Goal: Answer question/provide support: Answer question/provide support

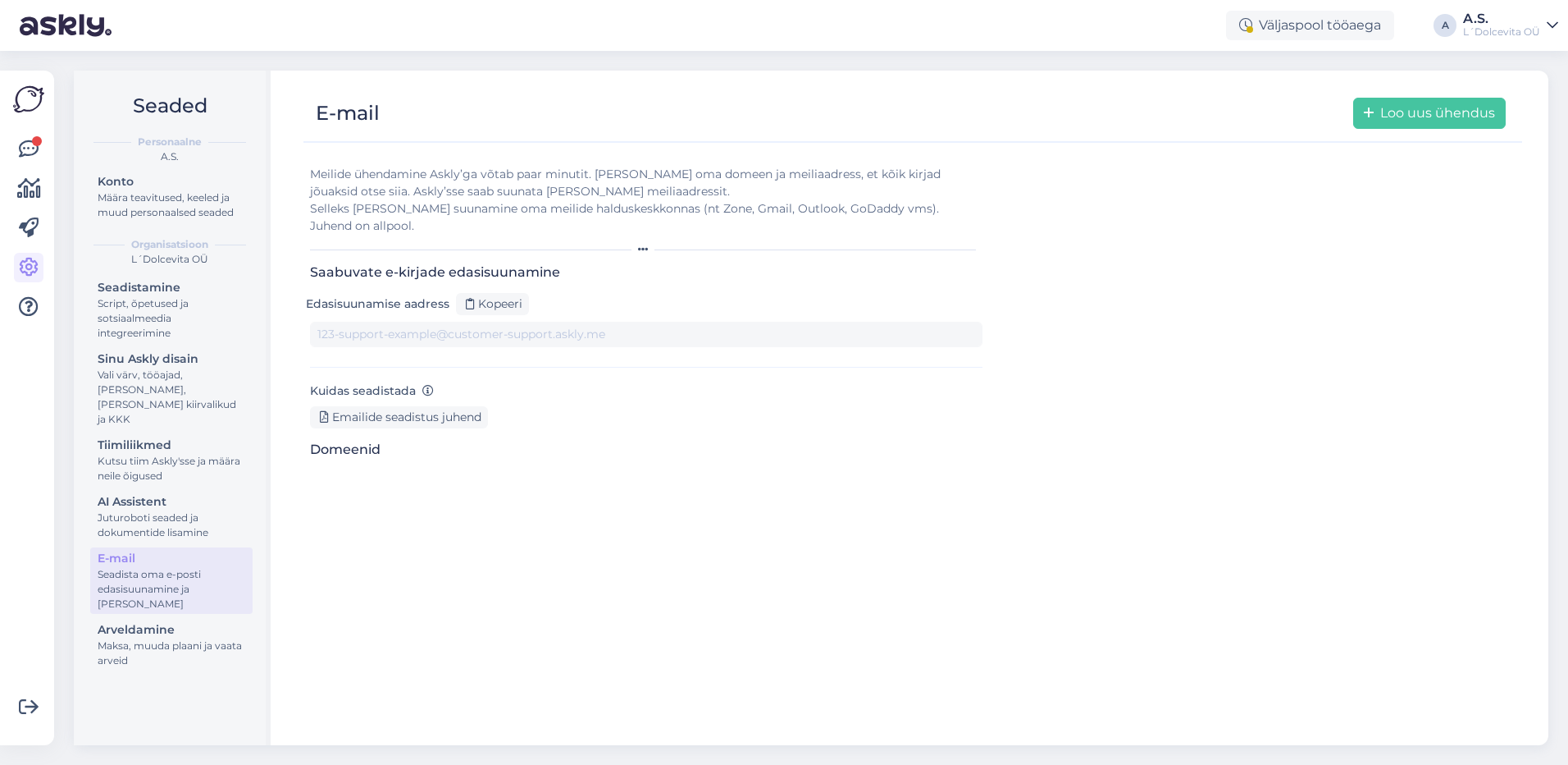
type input "[DOMAIN_NAME][EMAIL_ADDRESS][DOMAIN_NAME]"
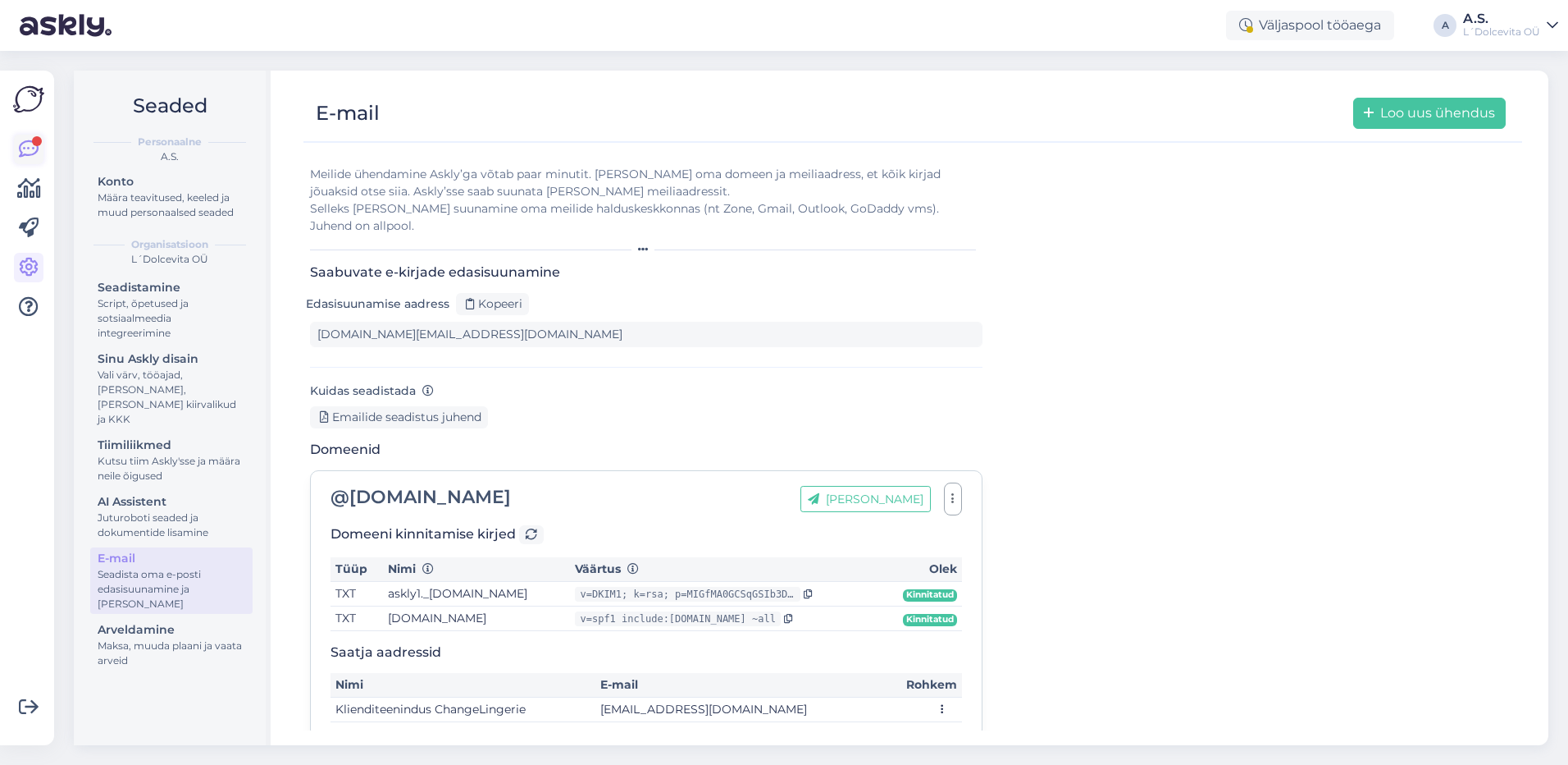
click at [34, 155] on icon at bounding box center [29, 150] width 20 height 20
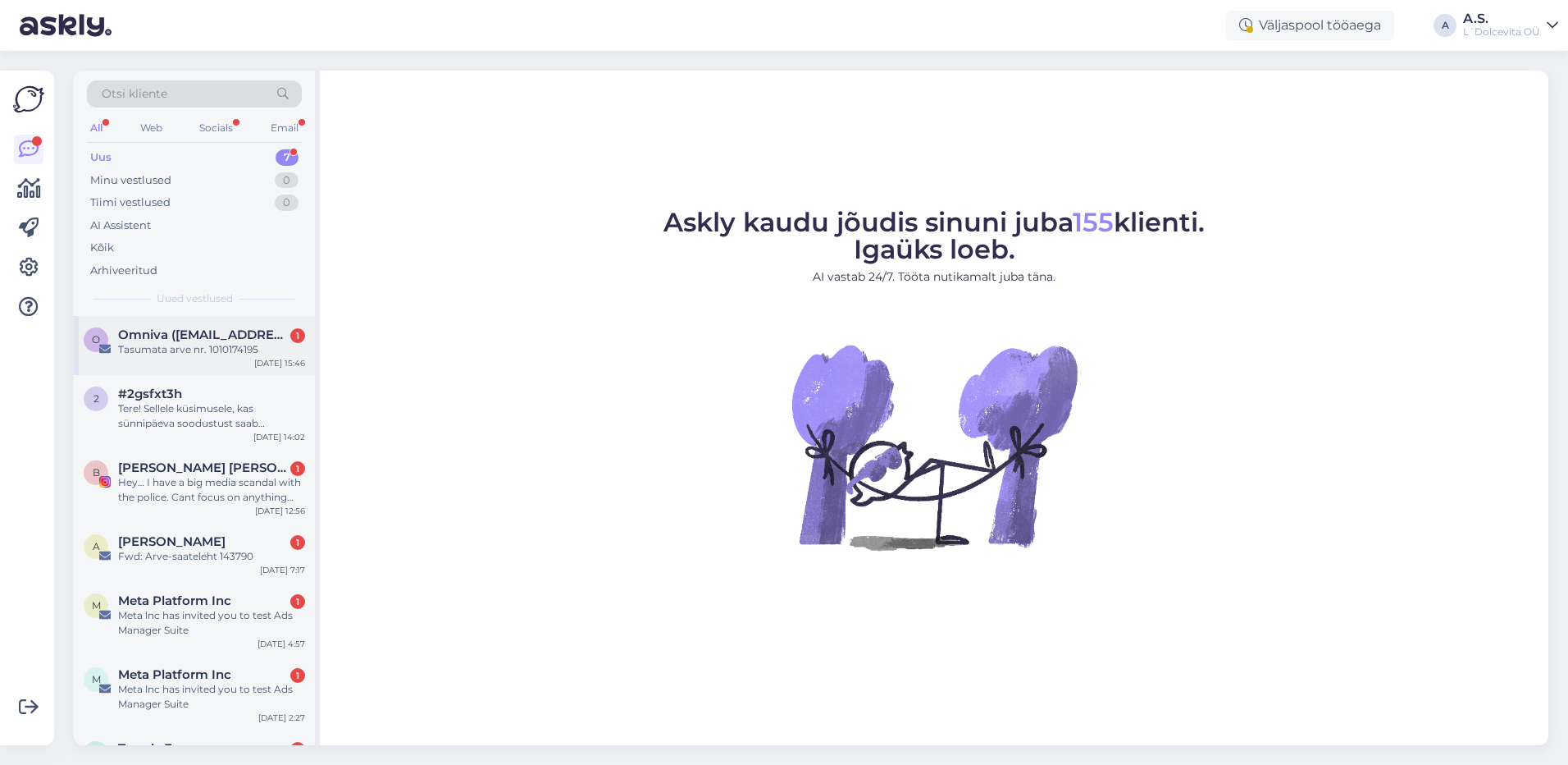
click at [200, 366] on div "O Omniva ([EMAIL_ADDRESS][DOMAIN_NAME]) 1 Tasumata arve nr. 1010174195 [DATE] 1…" at bounding box center [194, 345] width 241 height 59
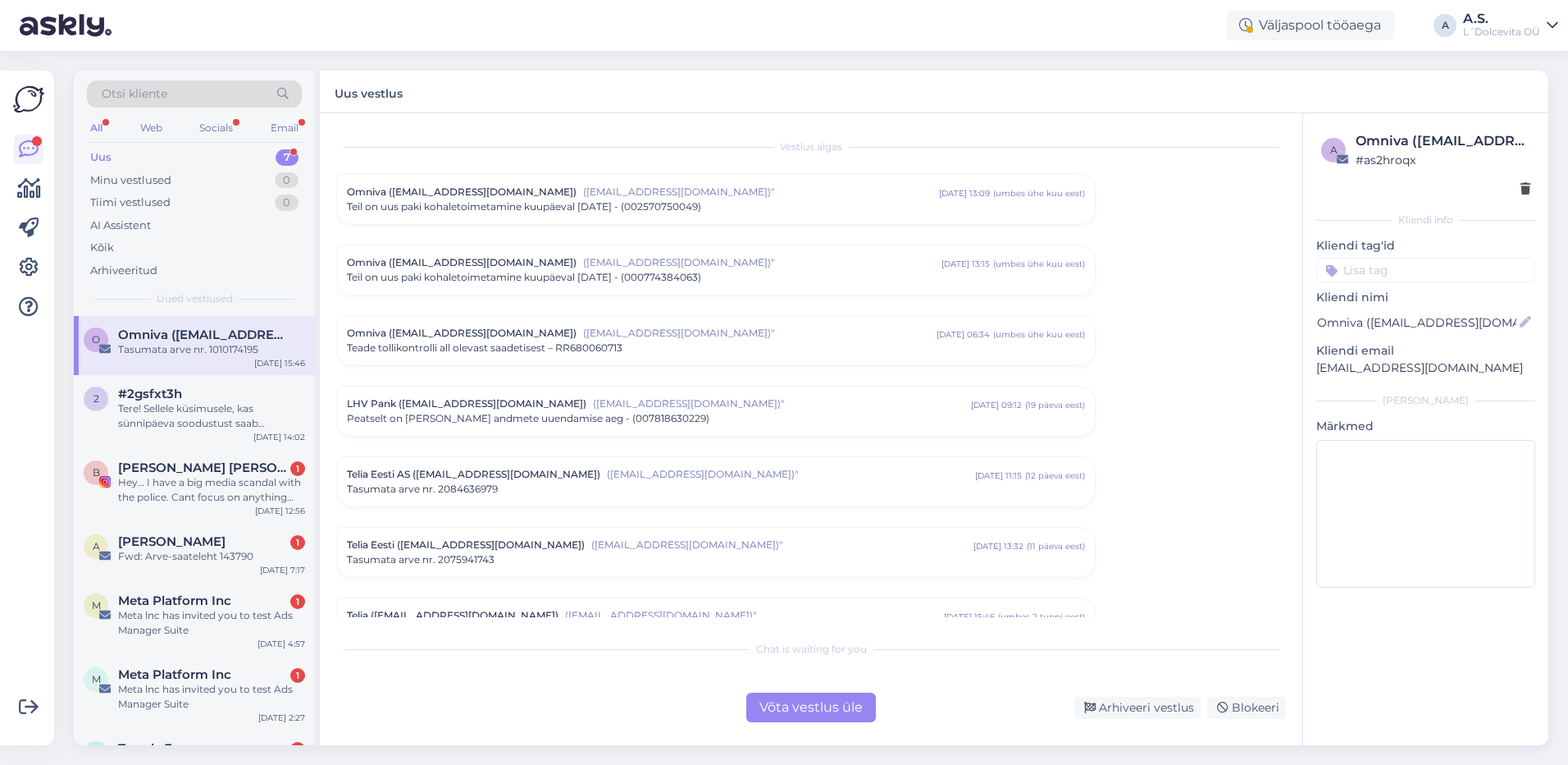
scroll to position [100, 0]
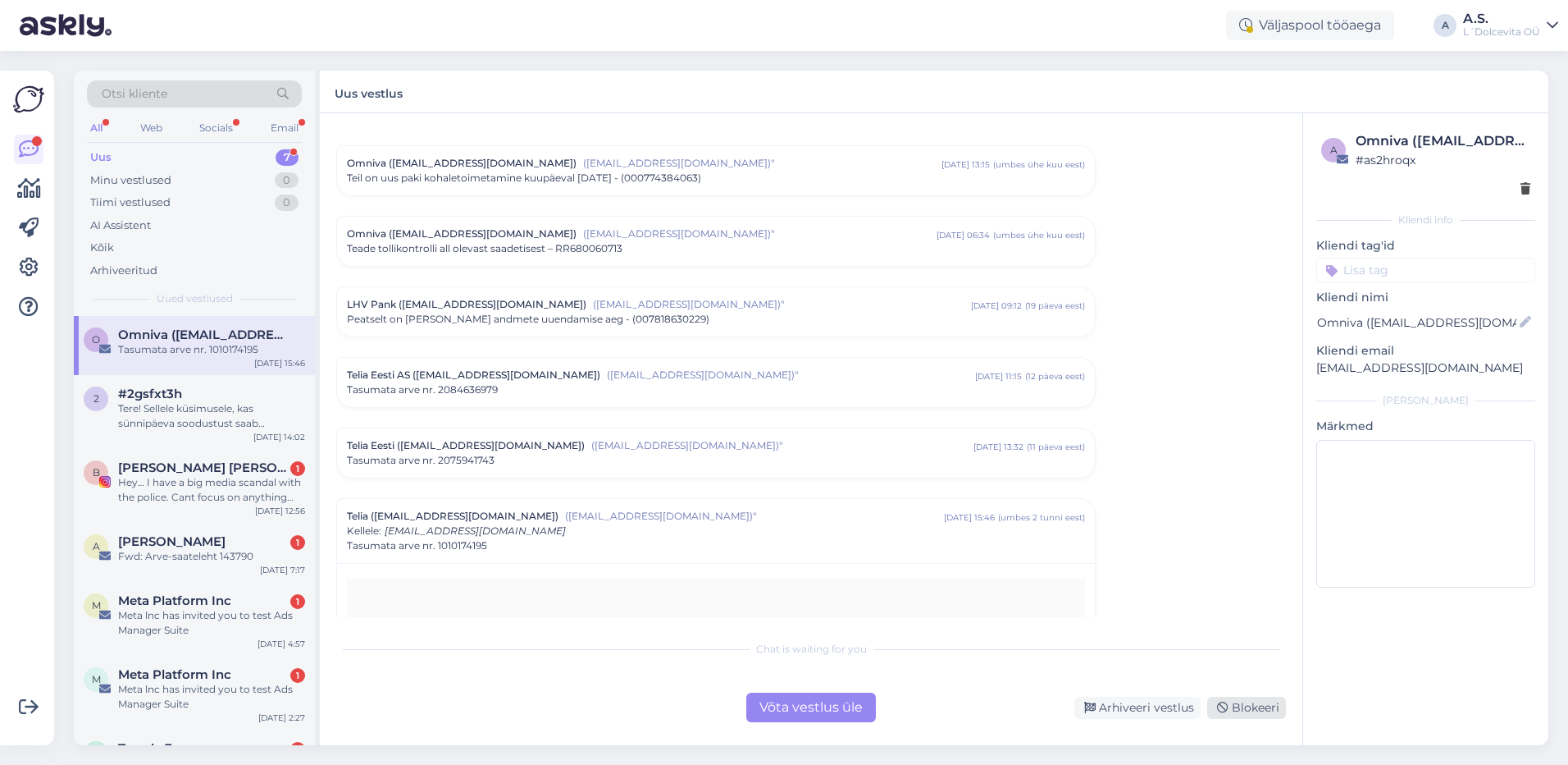
click at [1240, 707] on div "Blokeeri" at bounding box center [1247, 707] width 79 height 22
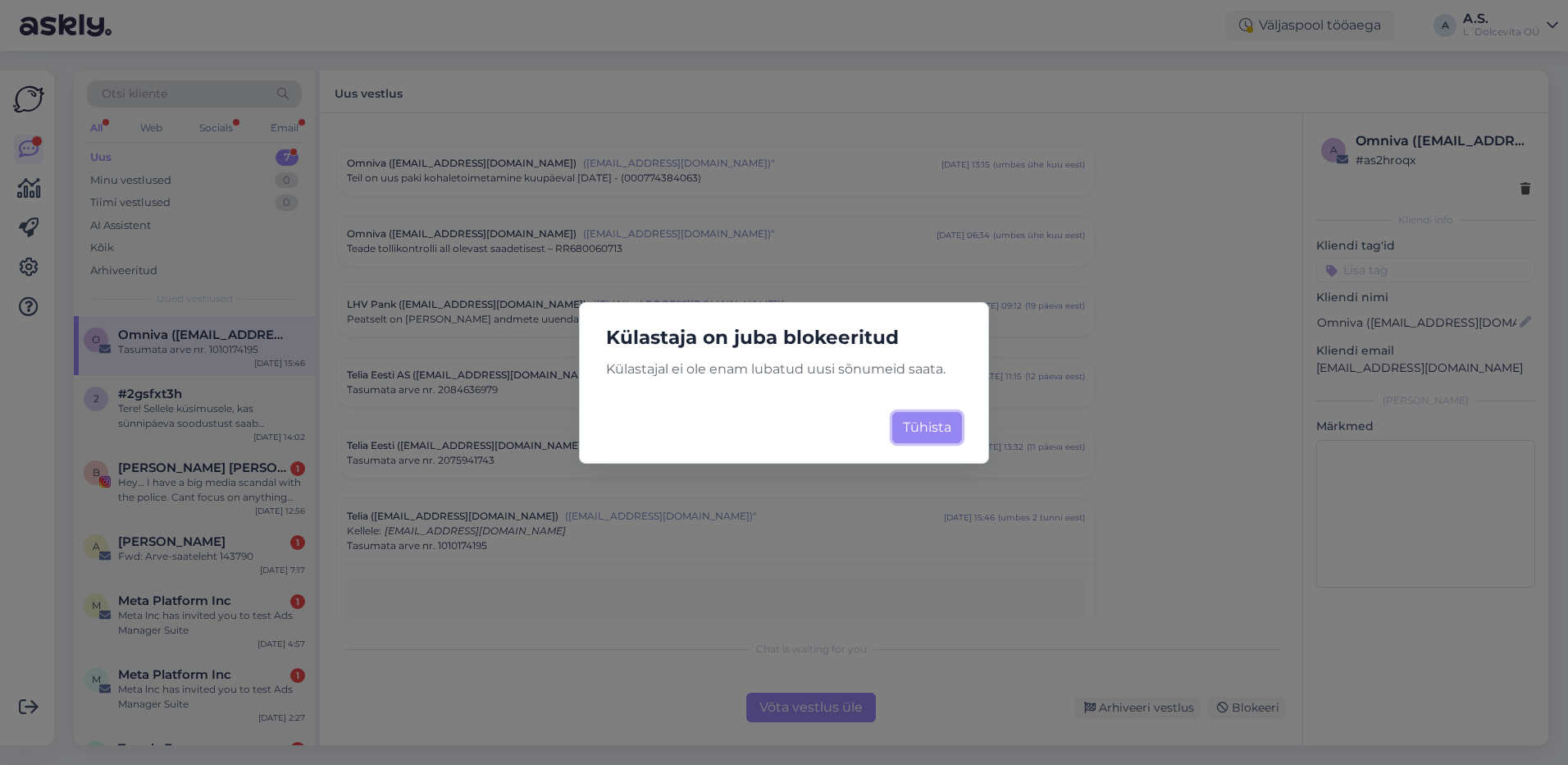
click at [923, 425] on button "Tühista" at bounding box center [927, 428] width 70 height 31
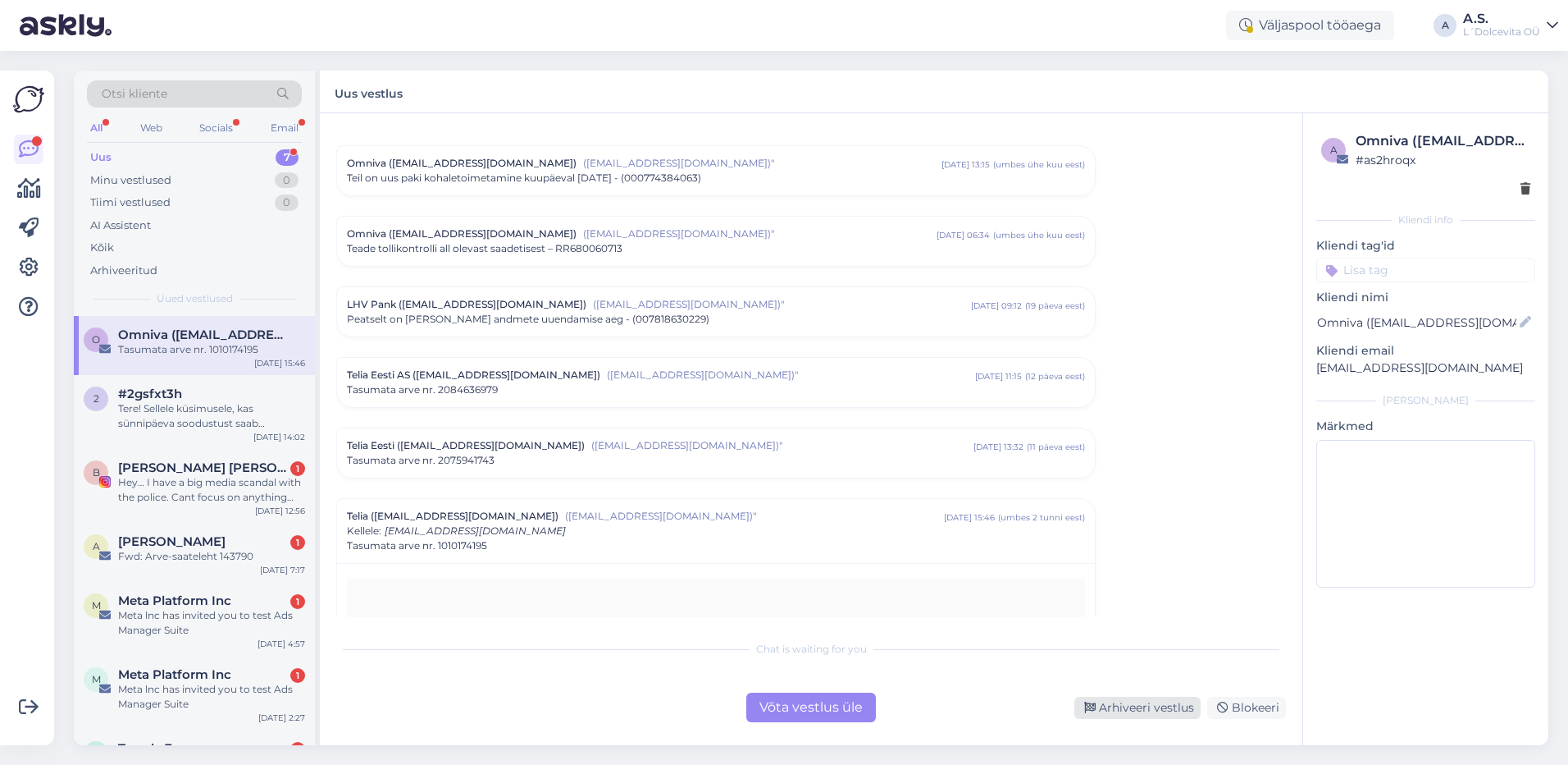
click at [1149, 711] on div "Arhiveeri vestlus" at bounding box center [1138, 707] width 127 height 22
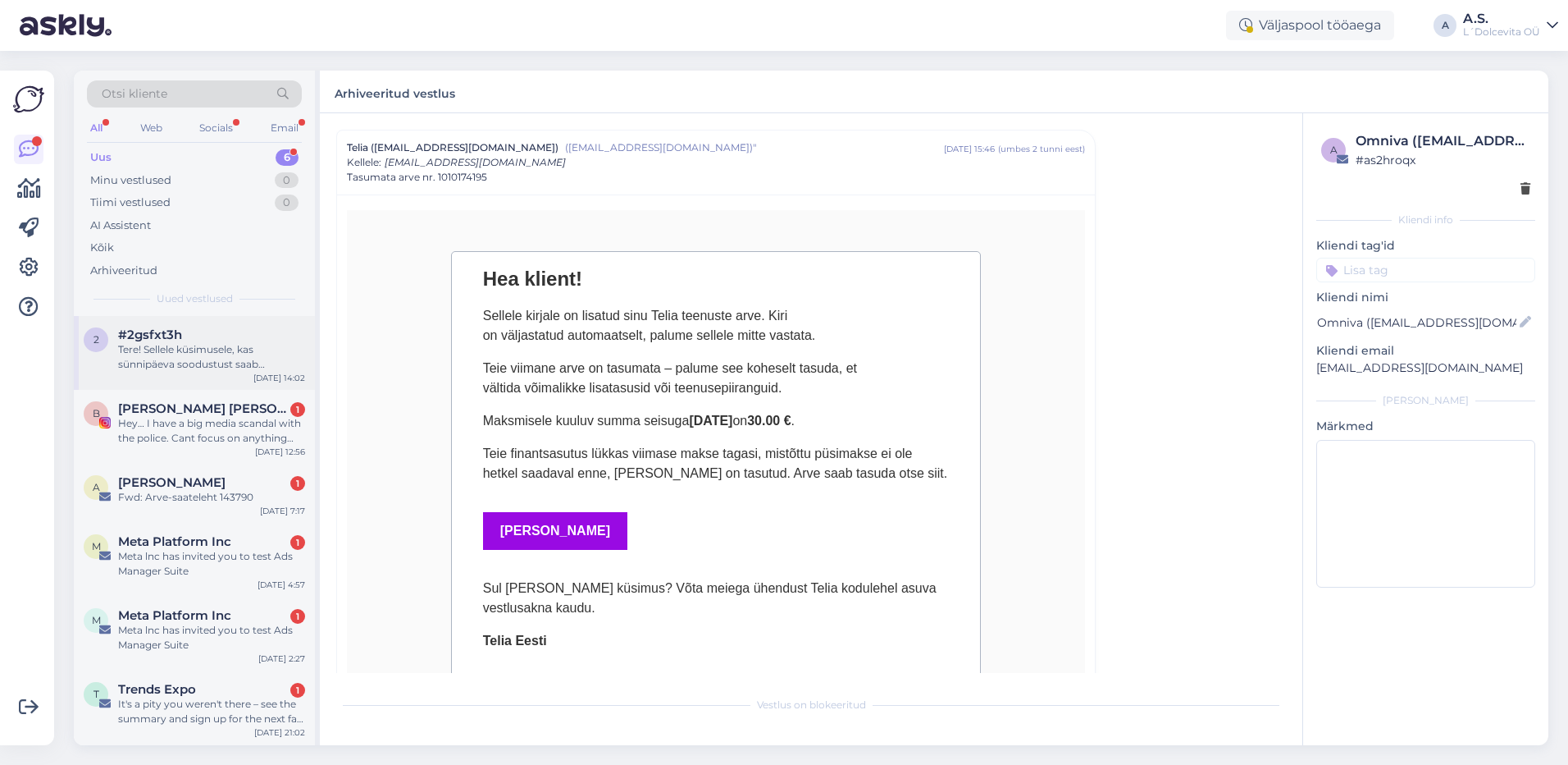
click at [174, 377] on div "2 #2gsfxt3h Tere! Sellele küsimusele, kas sünnipäeva soodustust saab kombineeri…" at bounding box center [194, 353] width 241 height 74
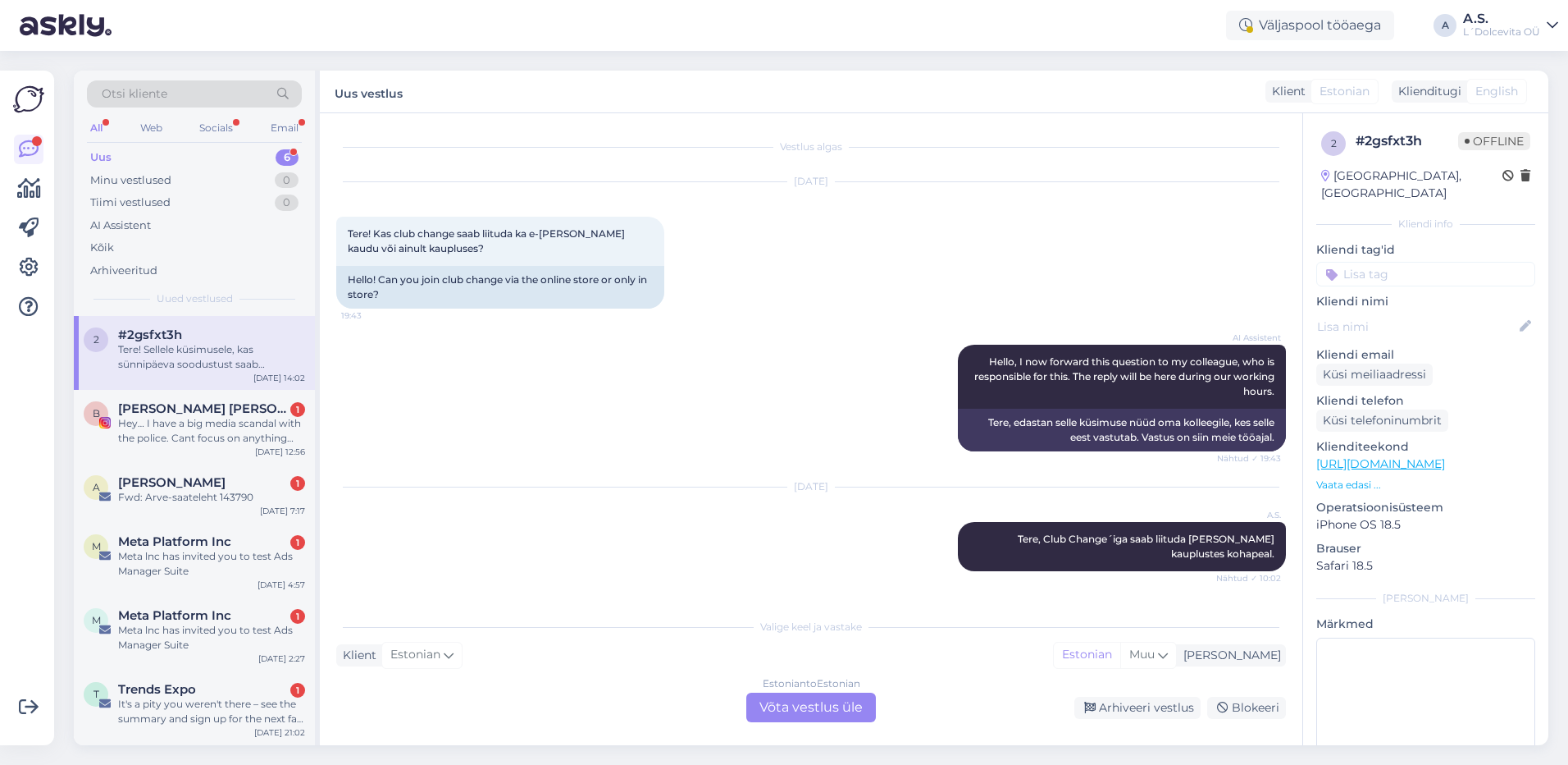
scroll to position [634, 0]
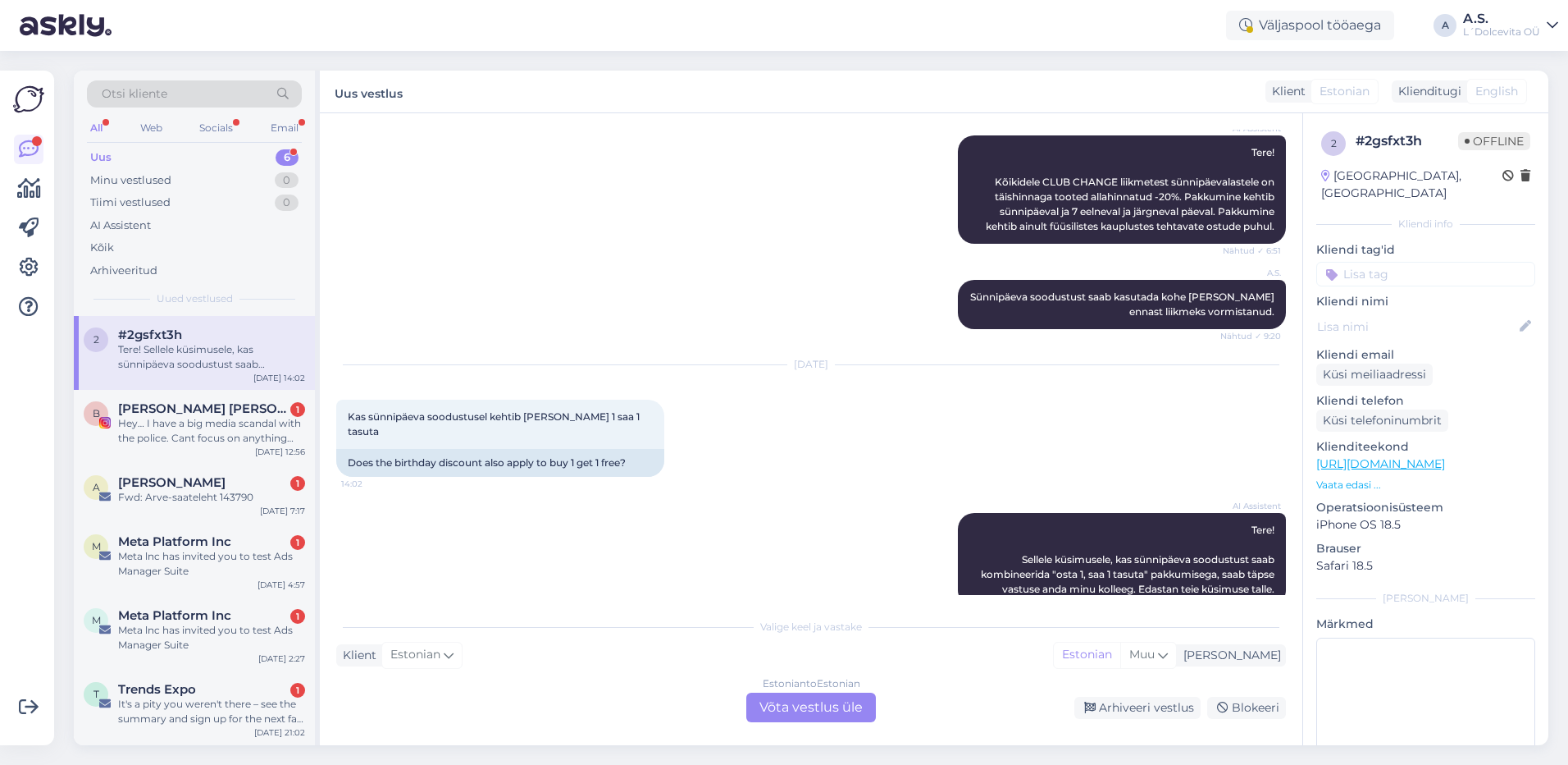
click at [789, 707] on div "Estonian to Estonian Võta vestlus üle" at bounding box center [812, 707] width 130 height 30
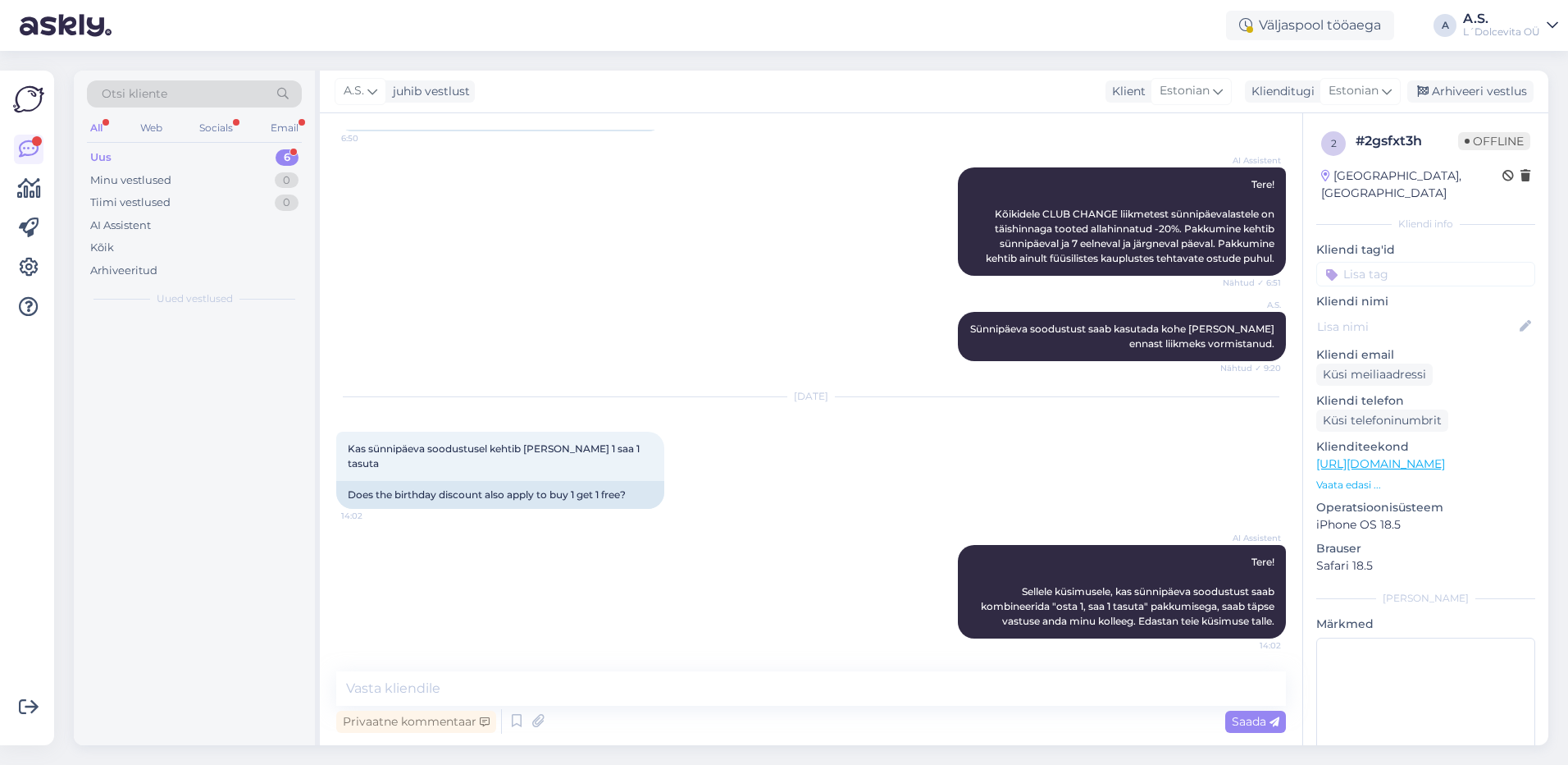
scroll to position [573, 0]
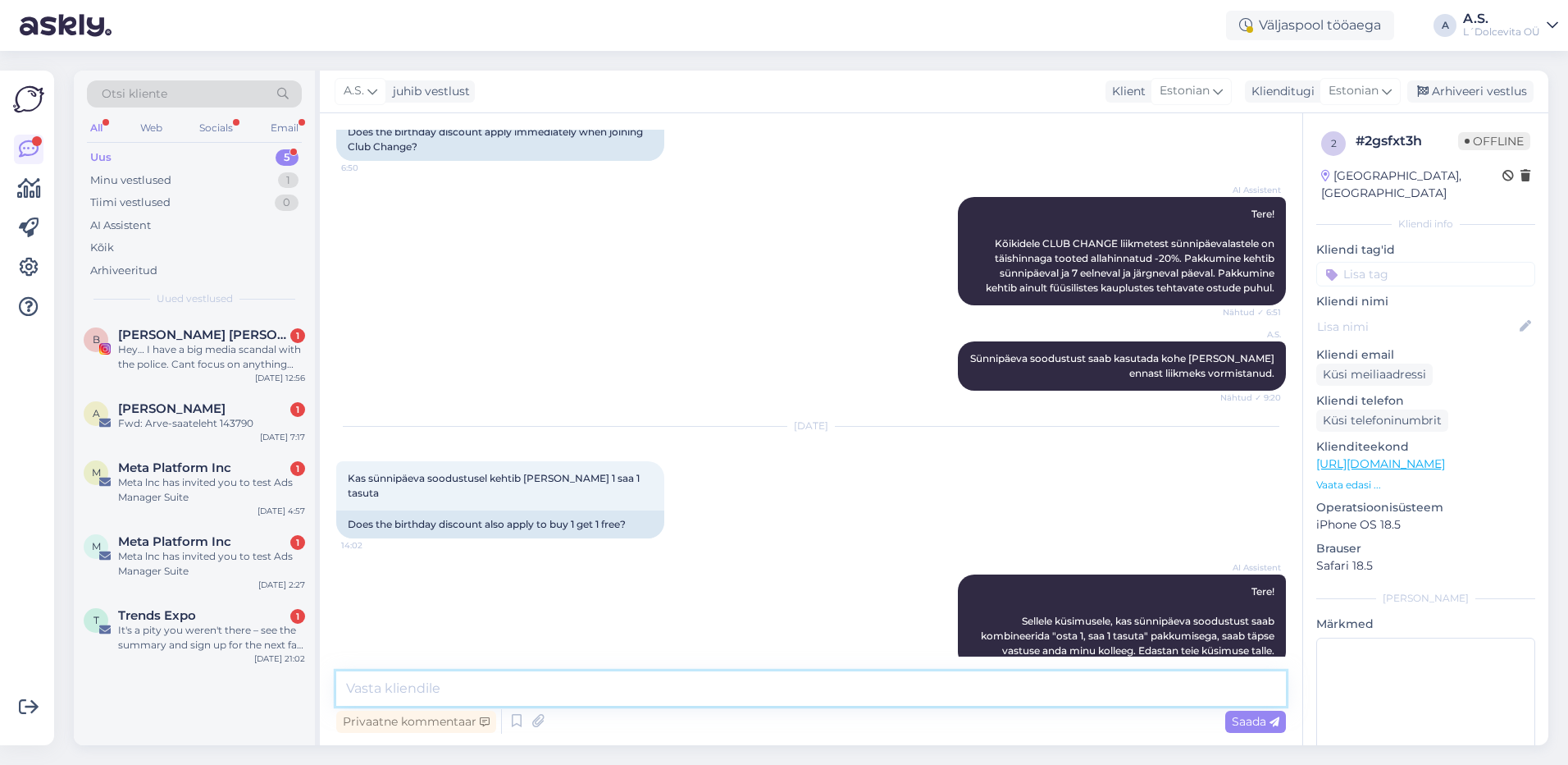
click at [535, 688] on textarea at bounding box center [811, 688] width 950 height 35
type textarea "T"
type textarea "Sünnipäevasoodustust ei saa kombineerida teiste soodustustega. Kui on juba 1+1 …"
click at [1233, 726] on span "Saada" at bounding box center [1256, 721] width 48 height 15
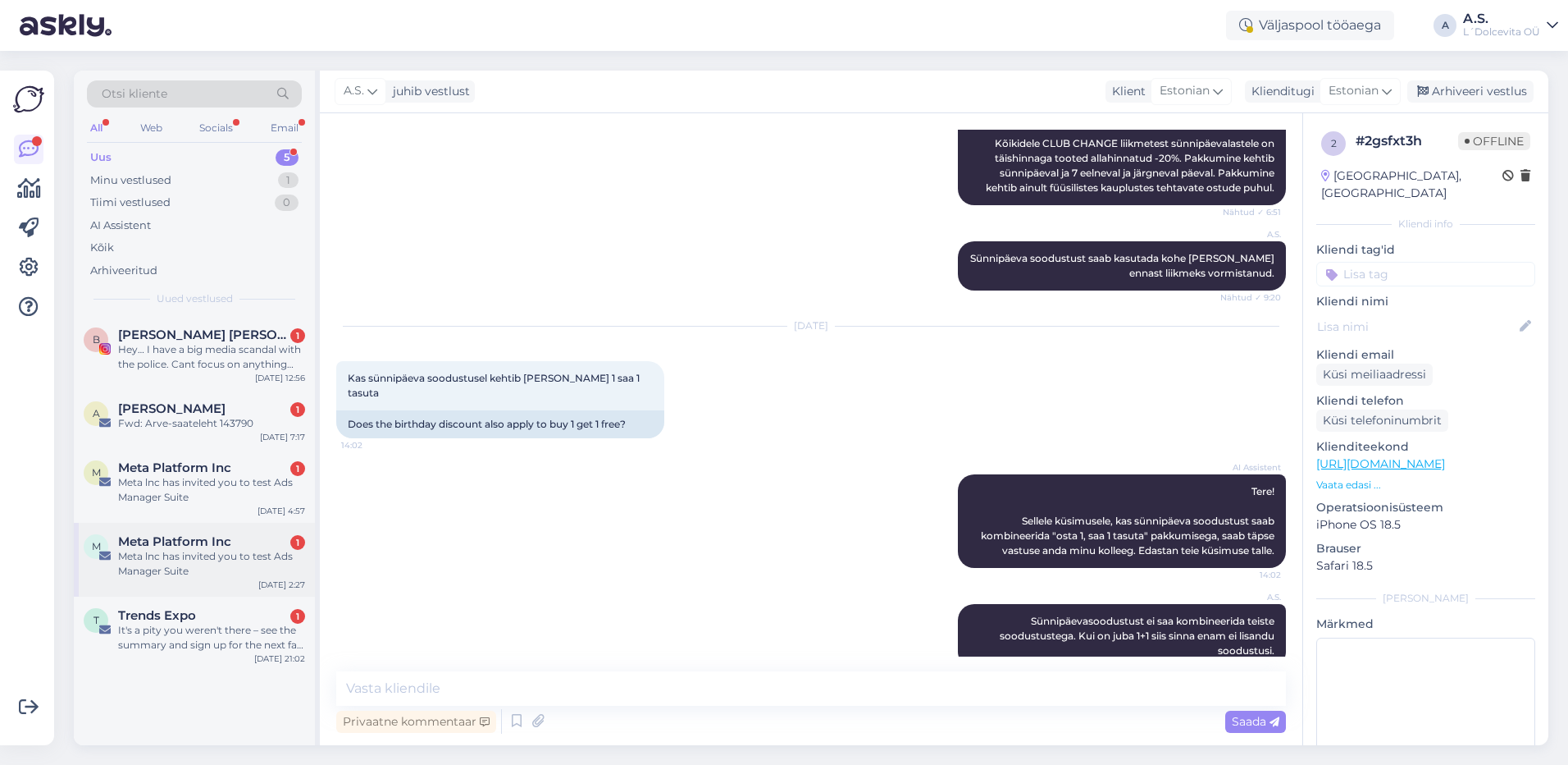
click at [212, 590] on div "M Meta Platform Inc 1 Meta lnc has invited you to test Ads Manager Suite [DATE]…" at bounding box center [194, 559] width 241 height 74
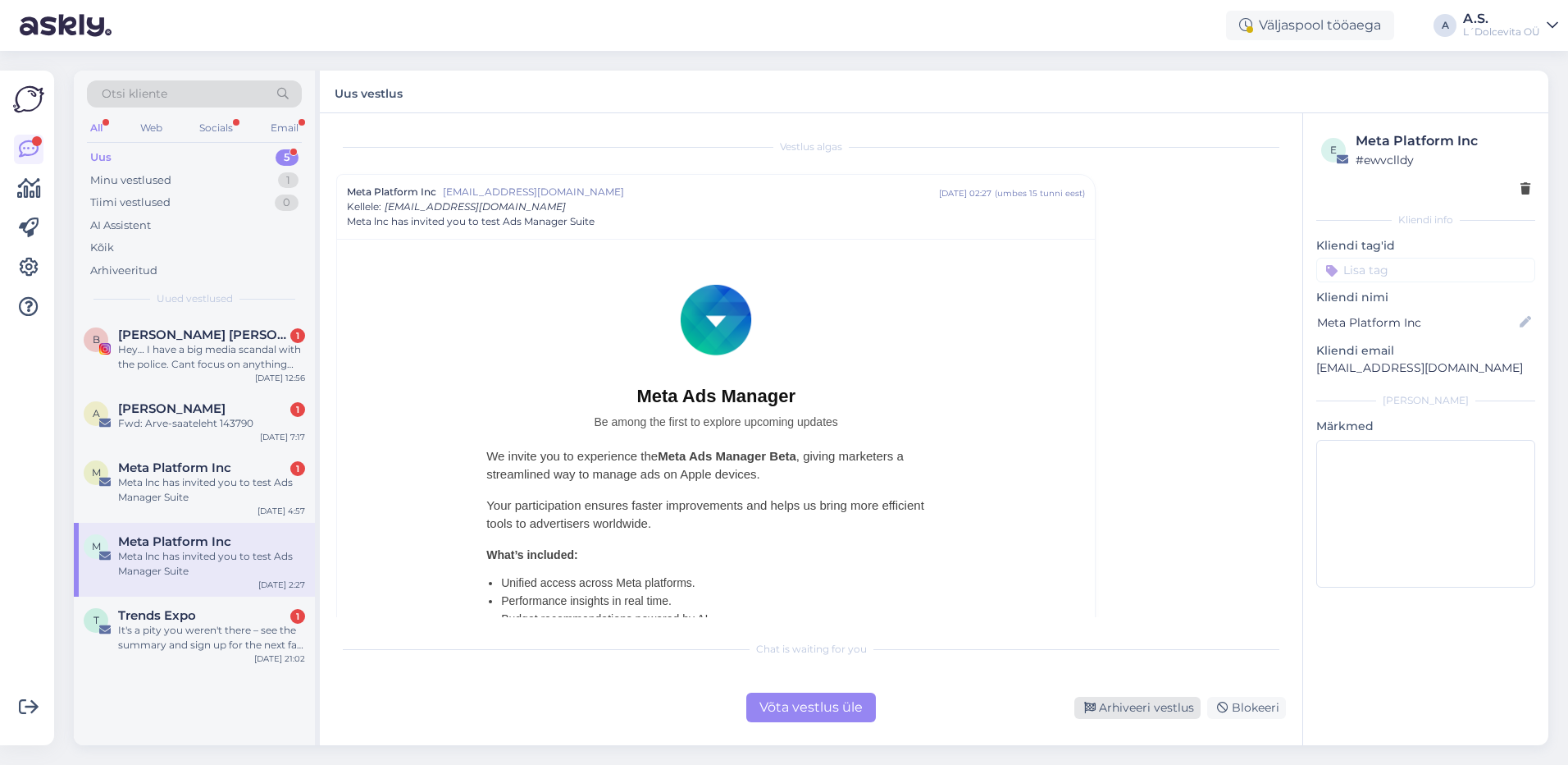
click at [1149, 712] on div "Arhiveeri vestlus" at bounding box center [1138, 707] width 127 height 22
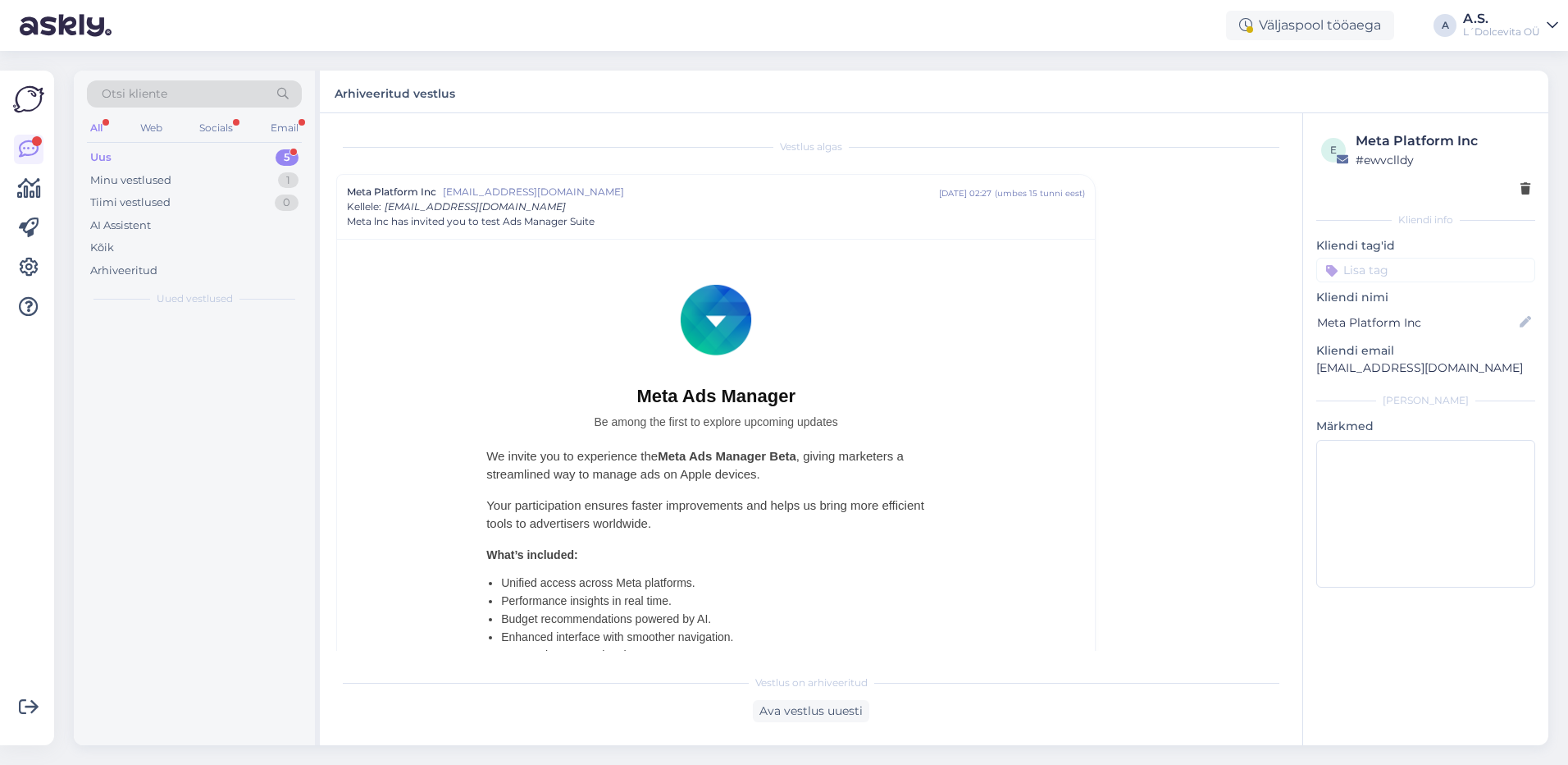
scroll to position [44, 0]
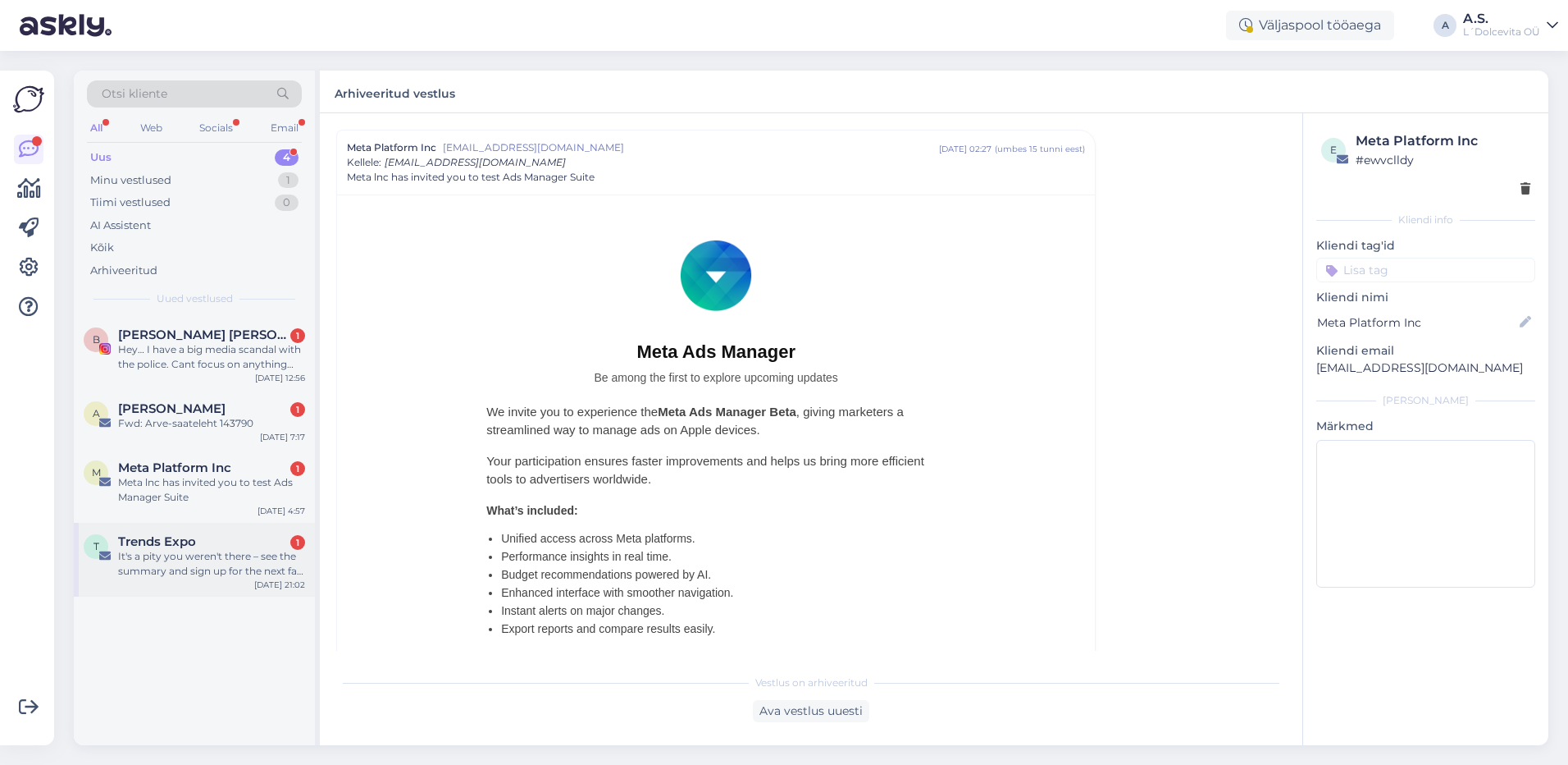
click at [230, 587] on div "T Trends Expo 1 It's a pity you weren't there – see the summary and sign up for…" at bounding box center [194, 559] width 241 height 74
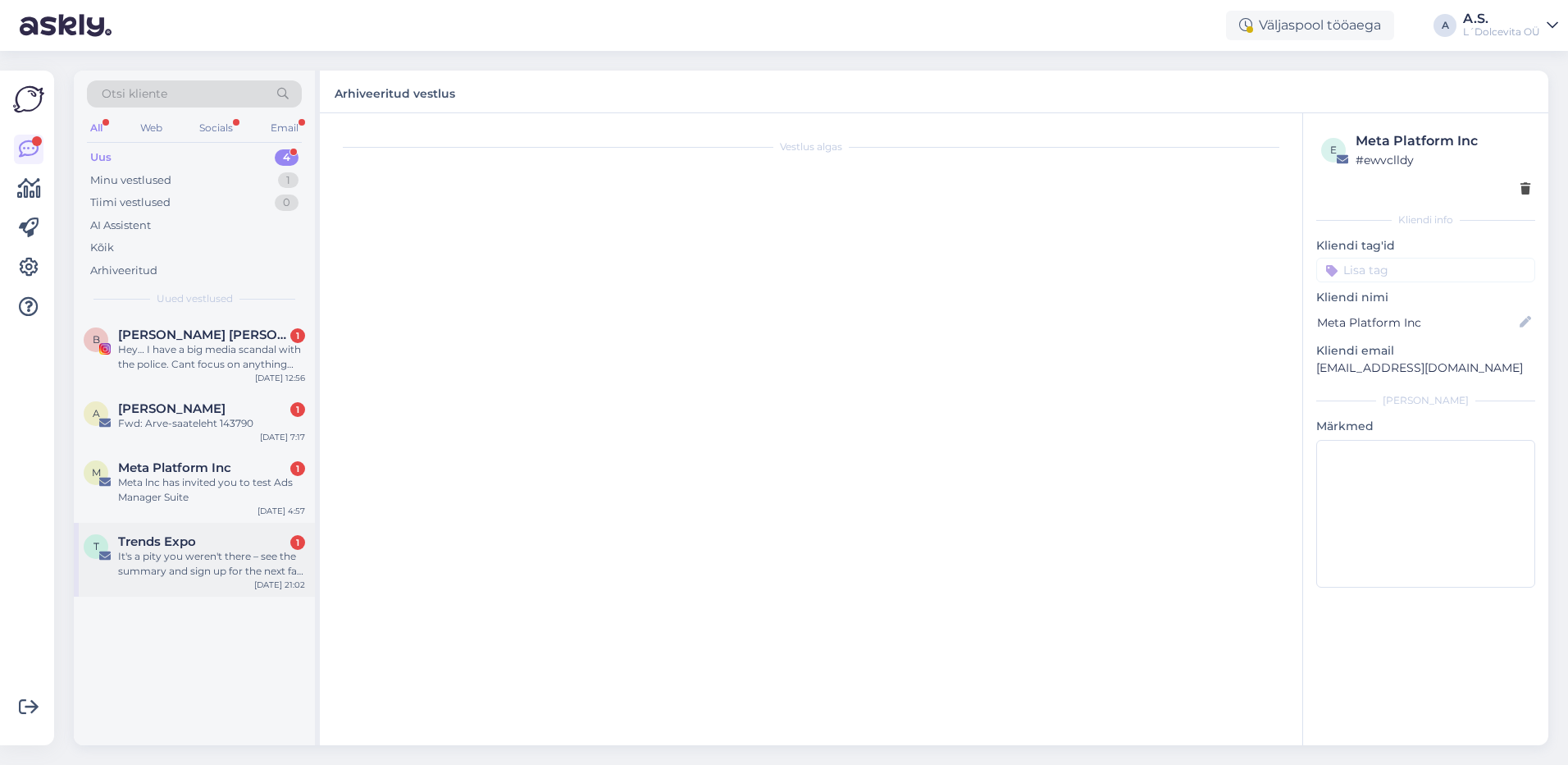
scroll to position [522, 0]
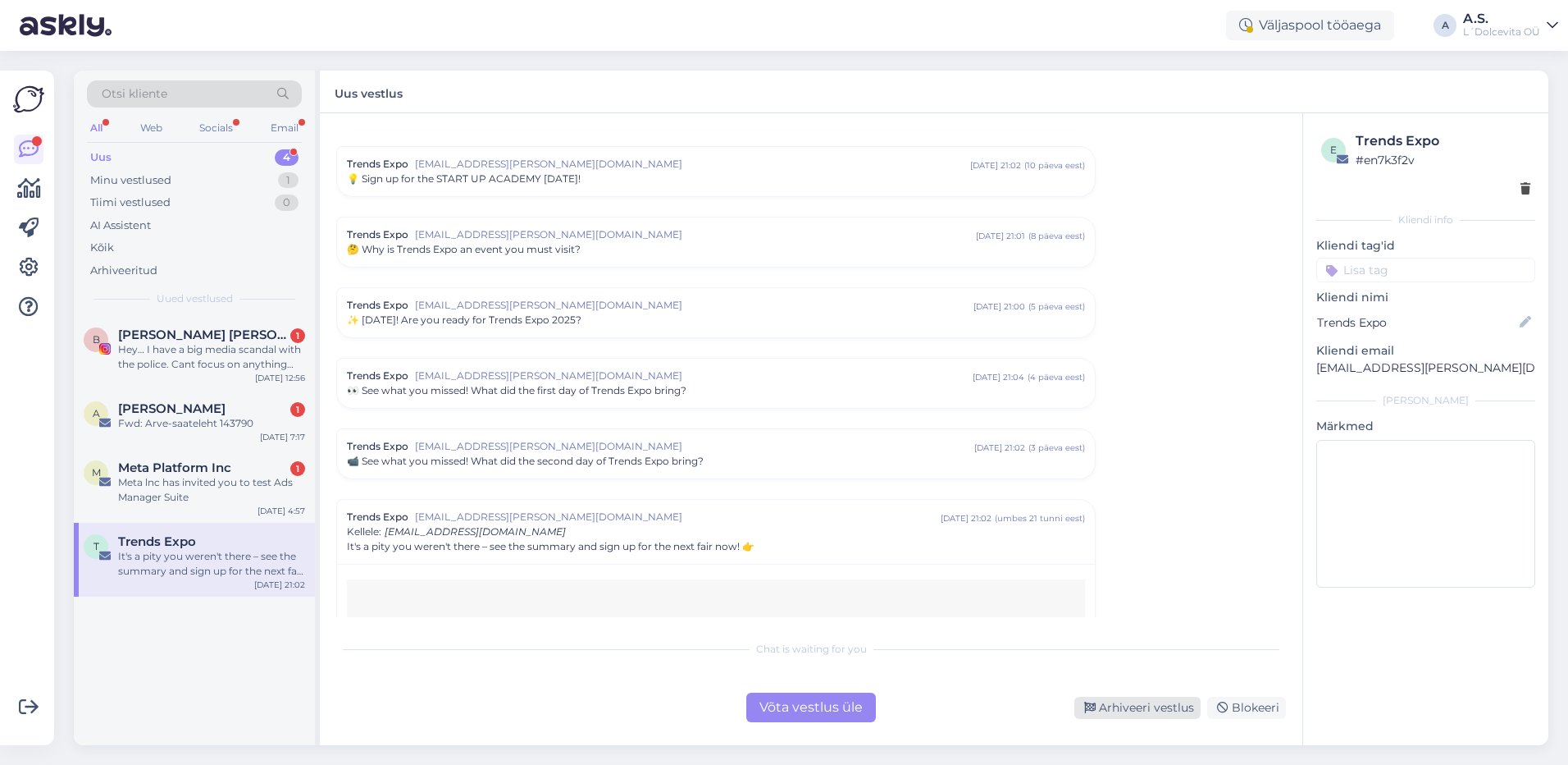
click at [1124, 707] on div "Arhiveeri vestlus" at bounding box center [1138, 707] width 127 height 22
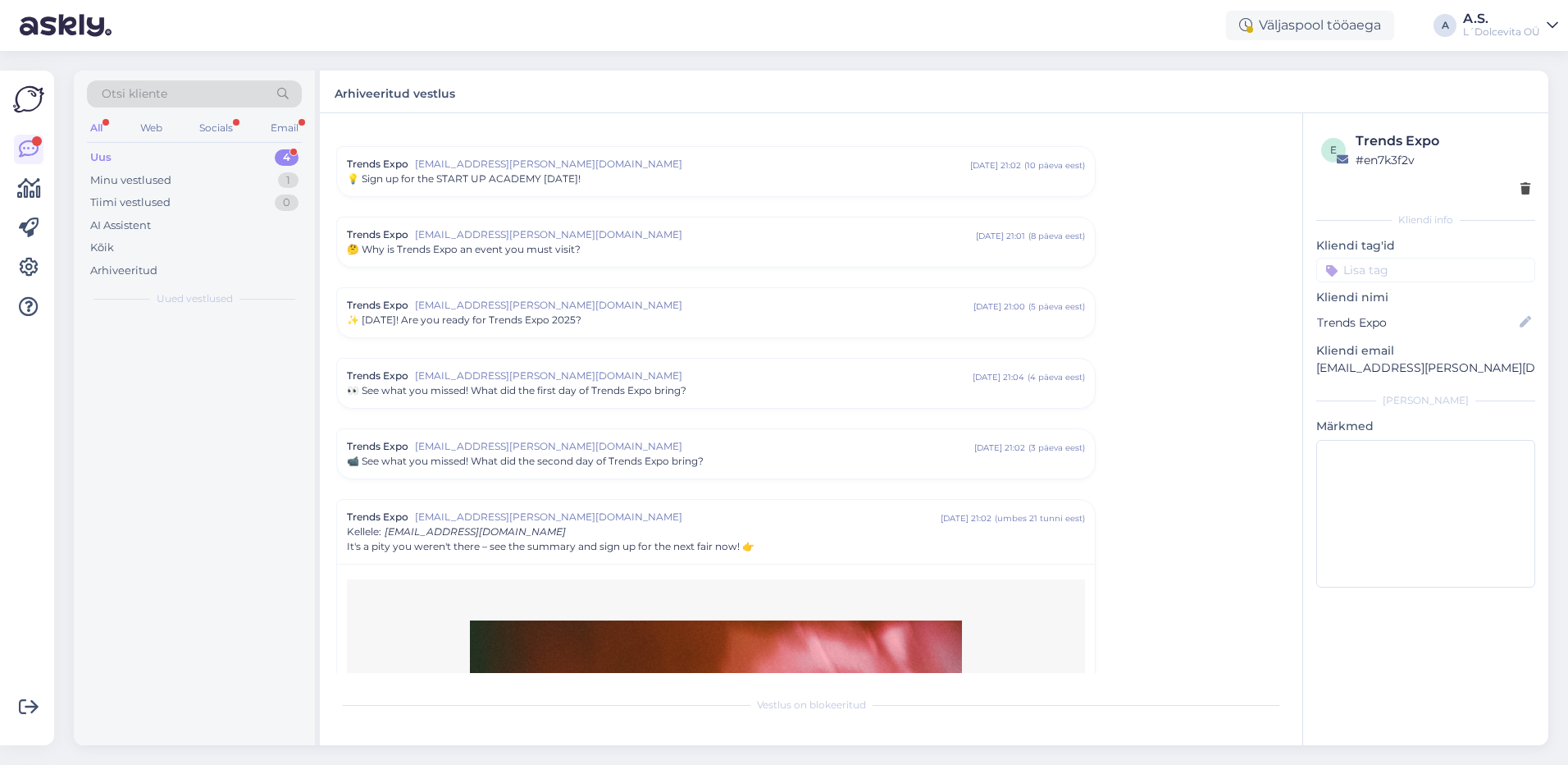
scroll to position [891, 0]
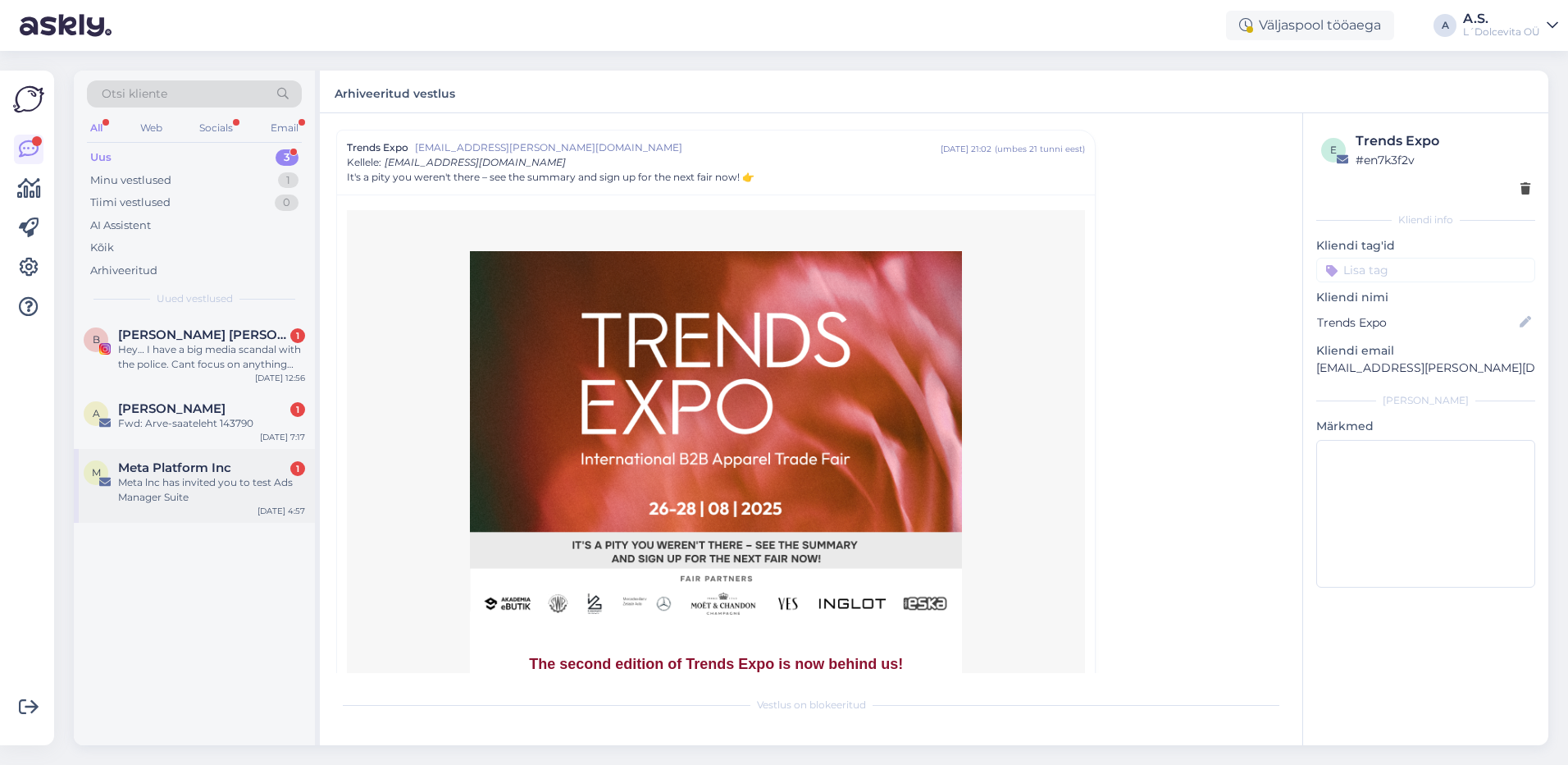
click at [228, 506] on div "M Meta Platform Inc 1 Meta lnc has invited you to test Ads Manager Suite [DATE]…" at bounding box center [194, 486] width 241 height 74
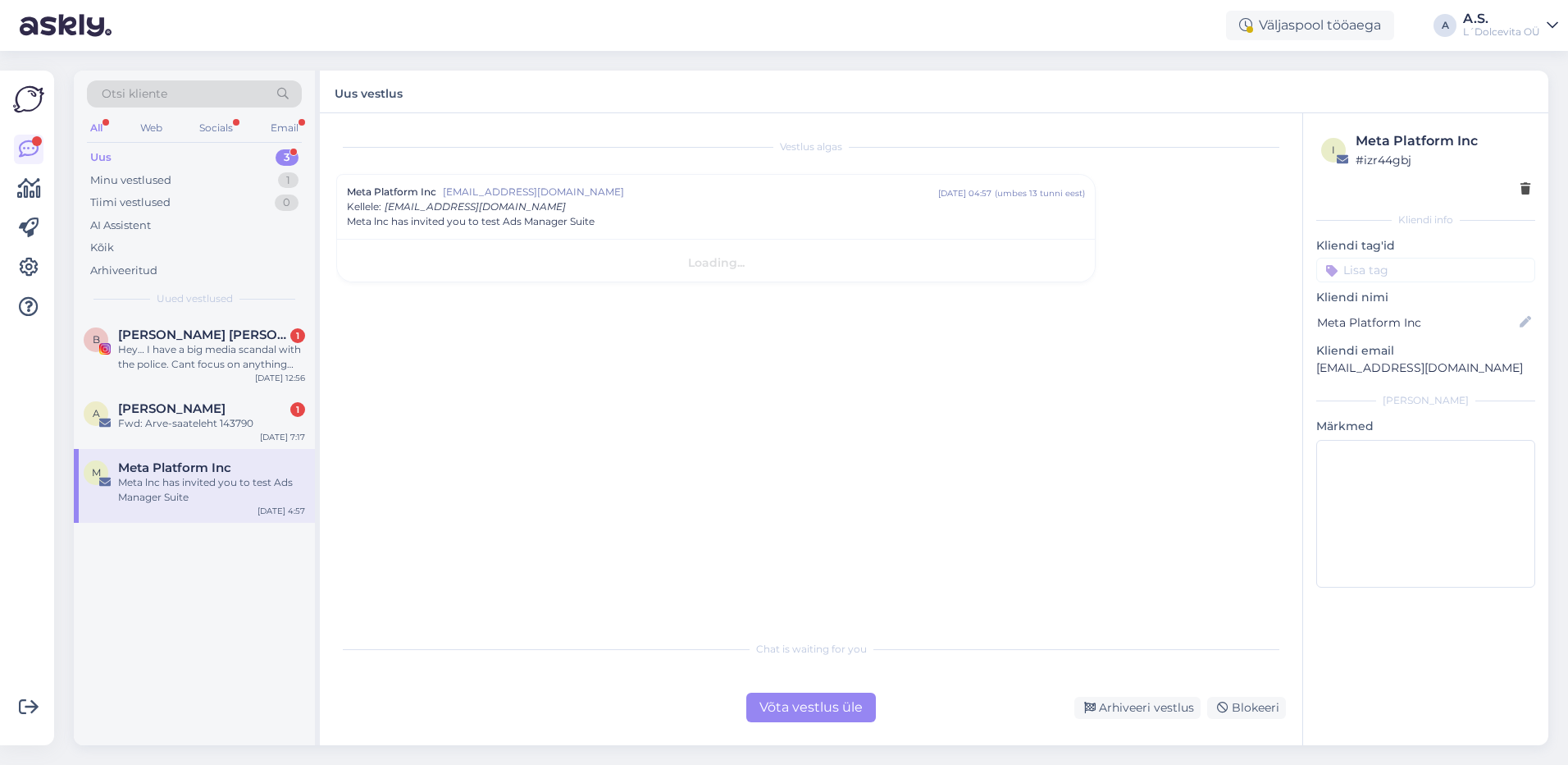
scroll to position [0, 0]
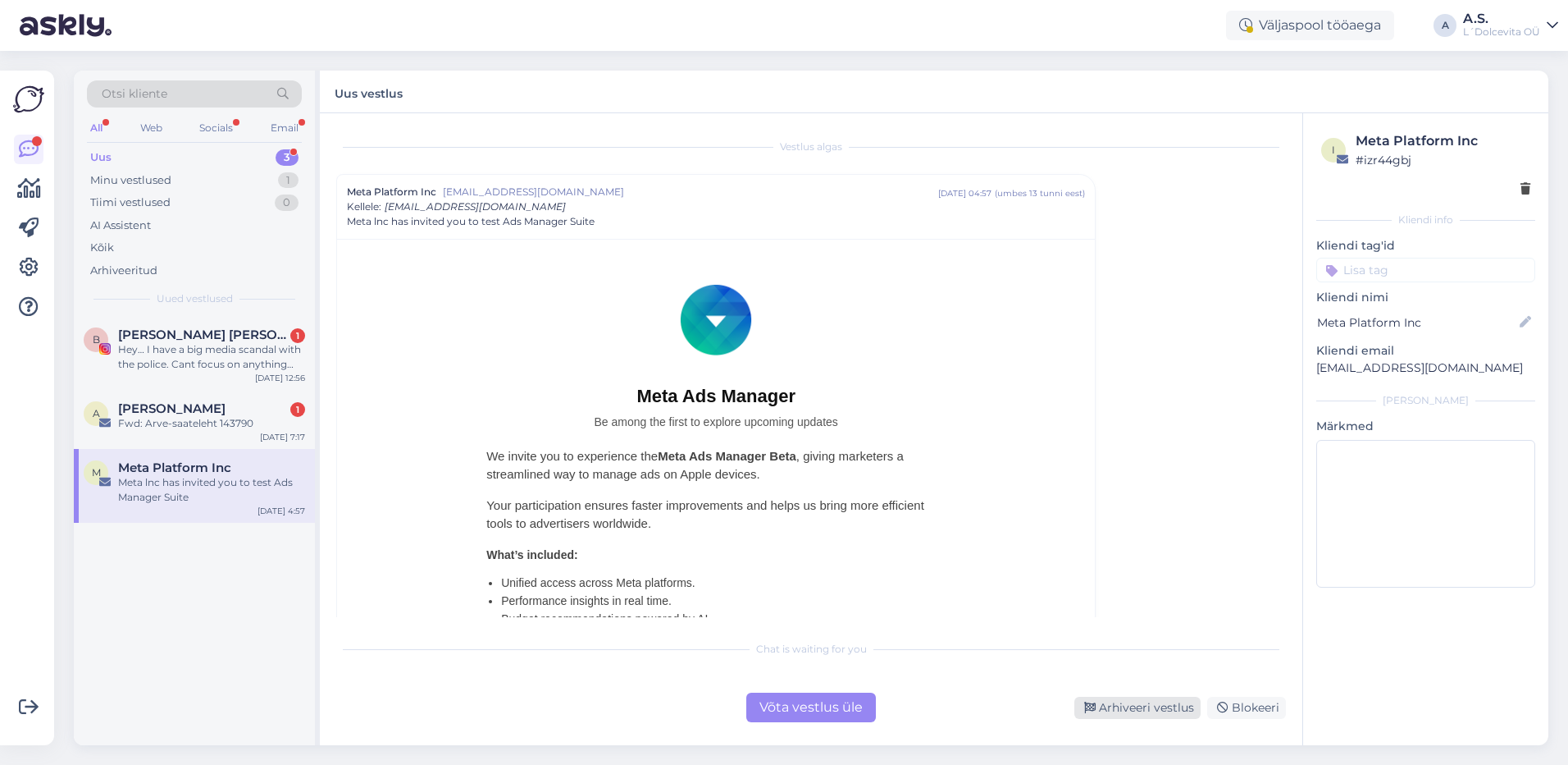
click at [1151, 710] on div "Arhiveeri vestlus" at bounding box center [1138, 707] width 127 height 22
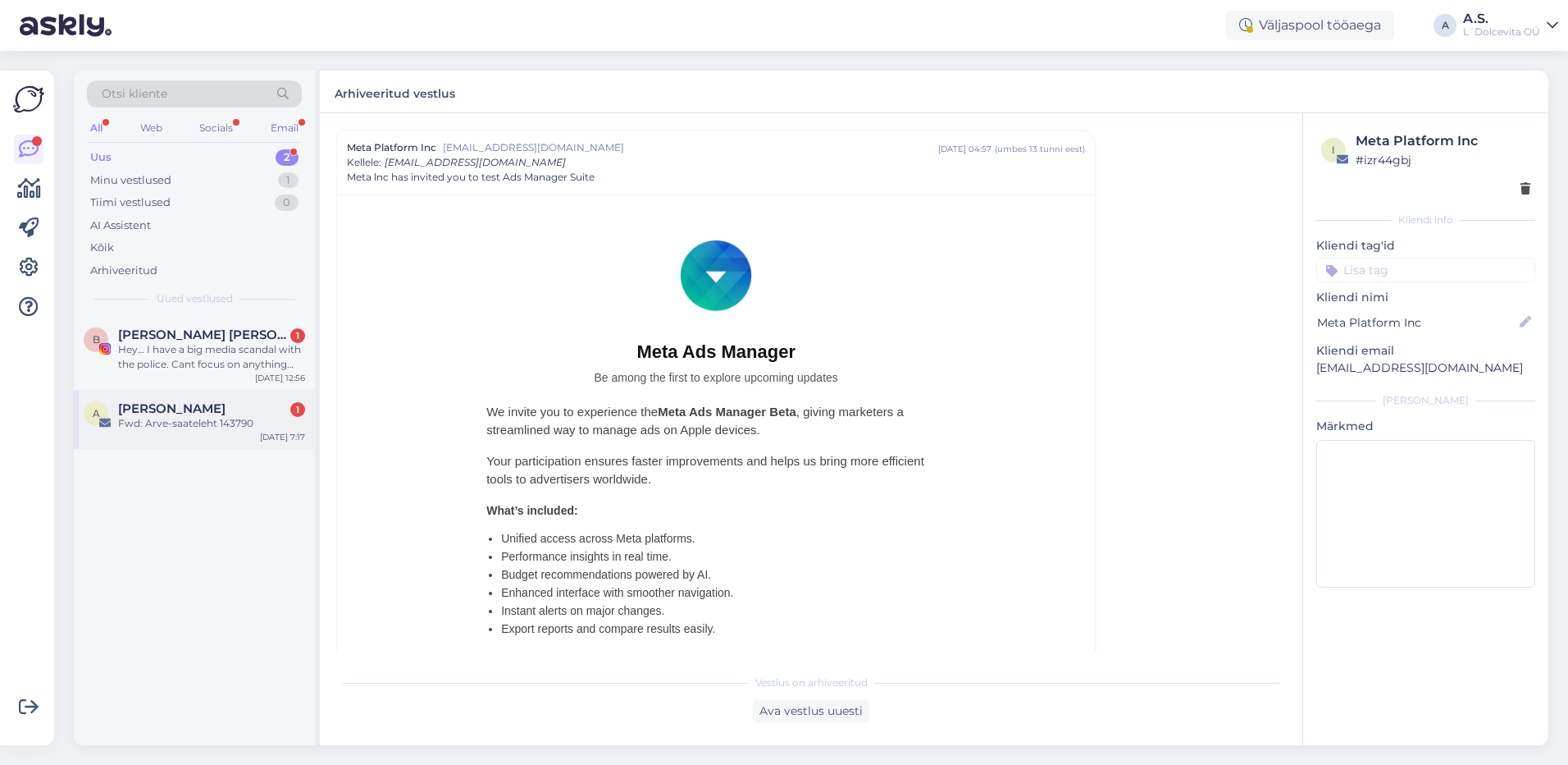
click at [204, 438] on div "A [PERSON_NAME] 1 Fwd: Arve-saateleht 143790 [DATE] 7:17" at bounding box center [194, 420] width 241 height 59
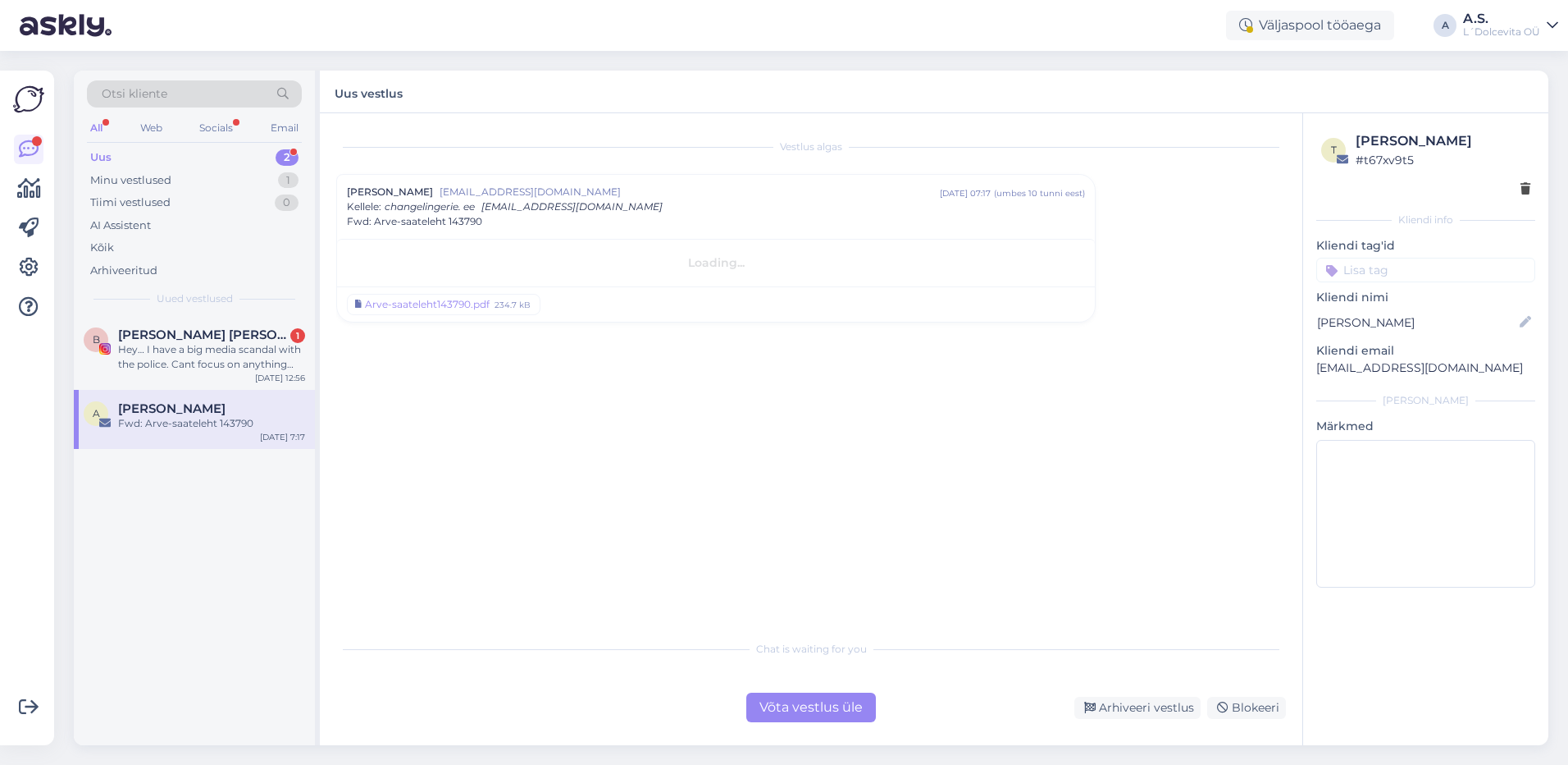
scroll to position [0, 0]
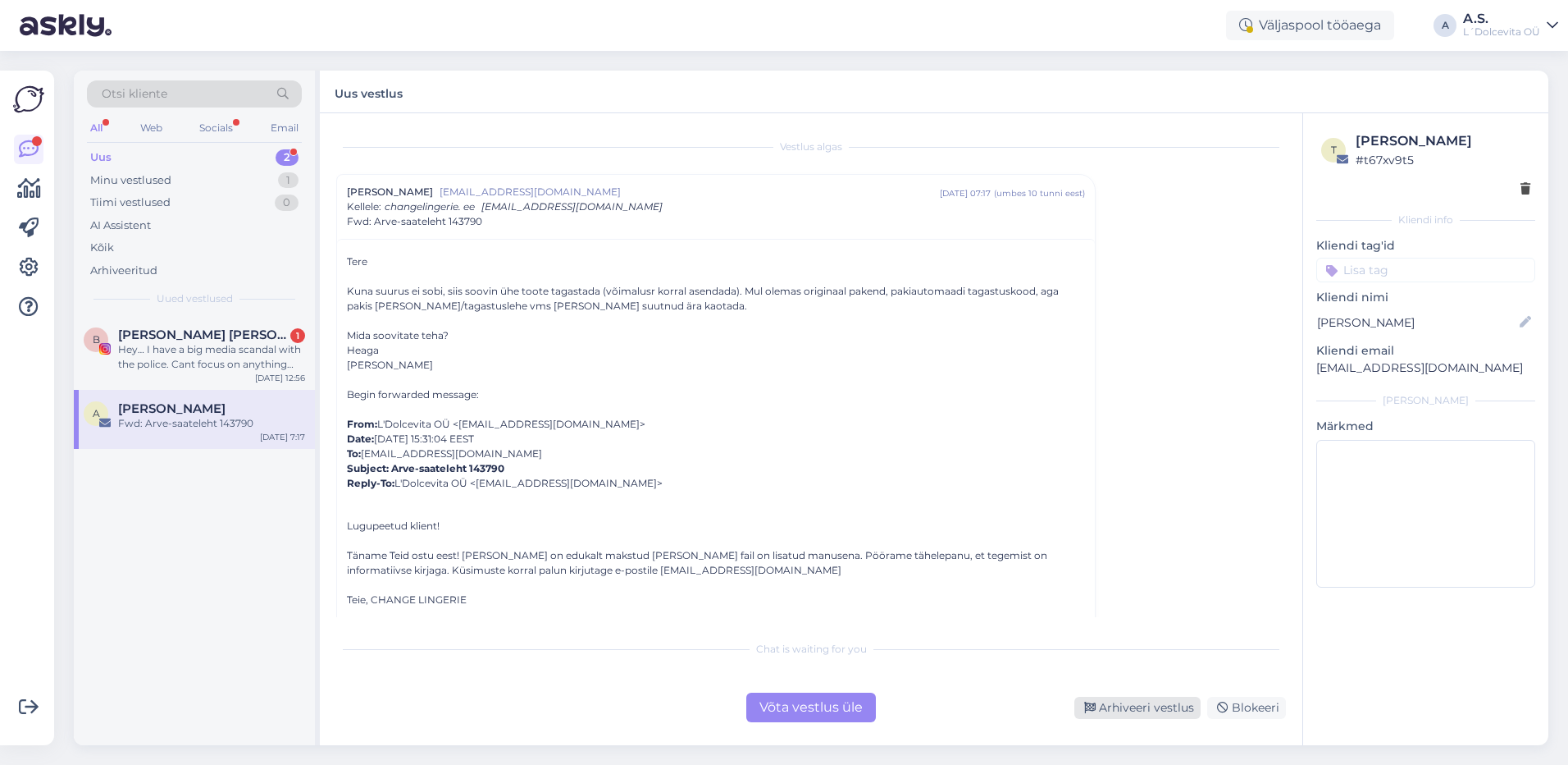
click at [1114, 704] on div "Arhiveeri vestlus" at bounding box center [1138, 707] width 127 height 22
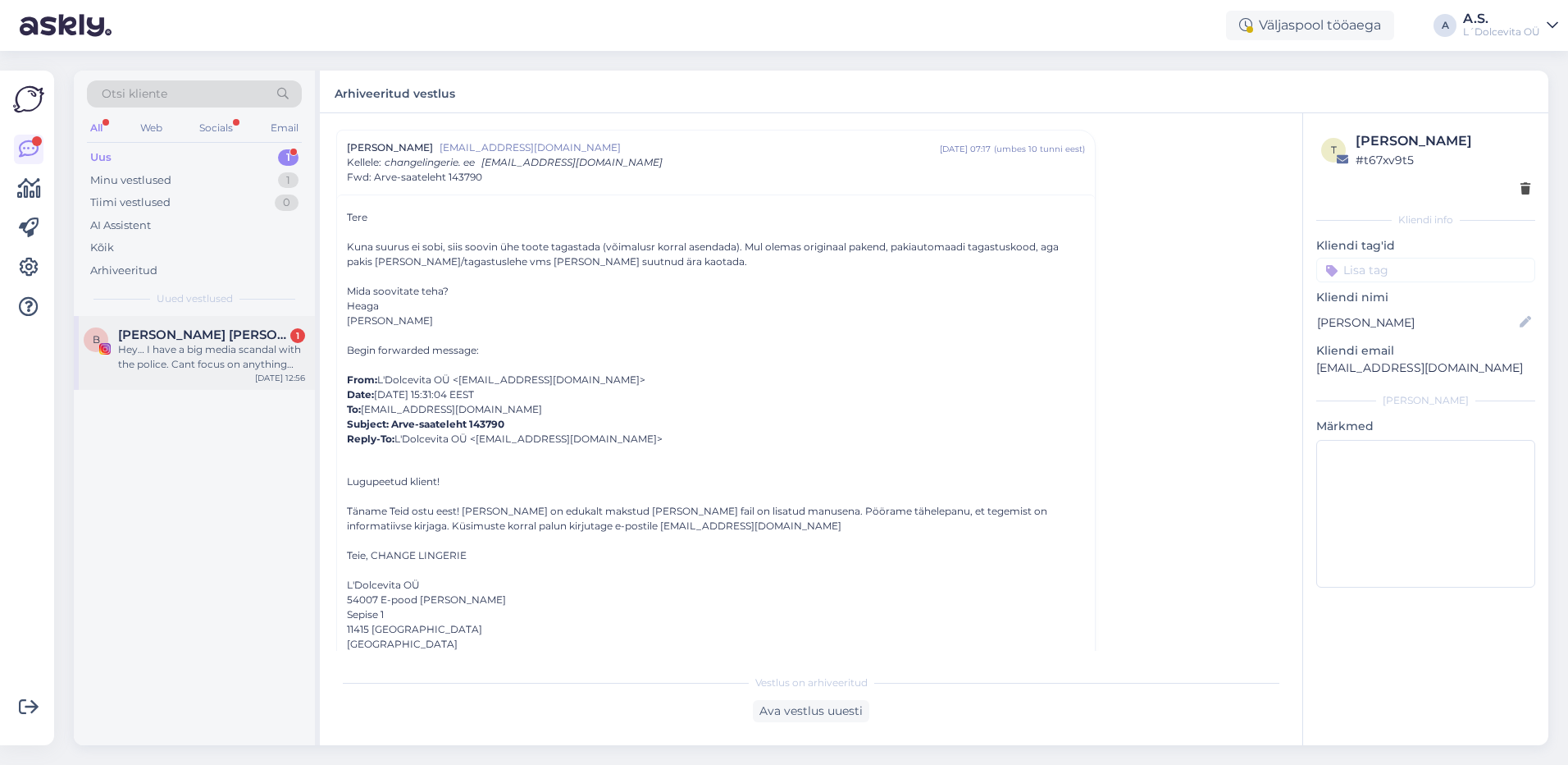
click at [196, 379] on div "B [PERSON_NAME] [PERSON_NAME] 🐝🐺 1 Hey… I have a big media scandal with the pol…" at bounding box center [194, 353] width 241 height 74
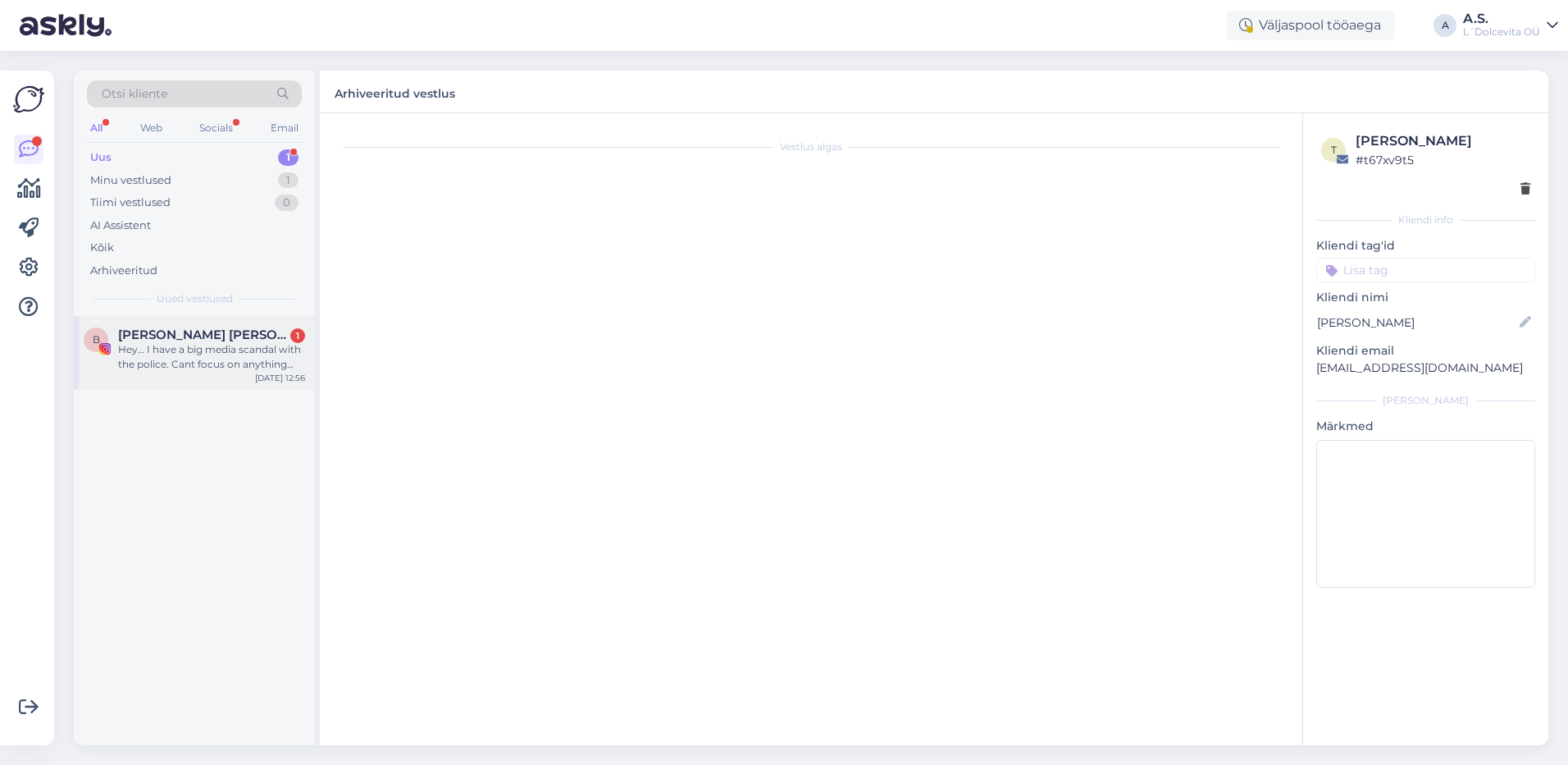
scroll to position [1622, 0]
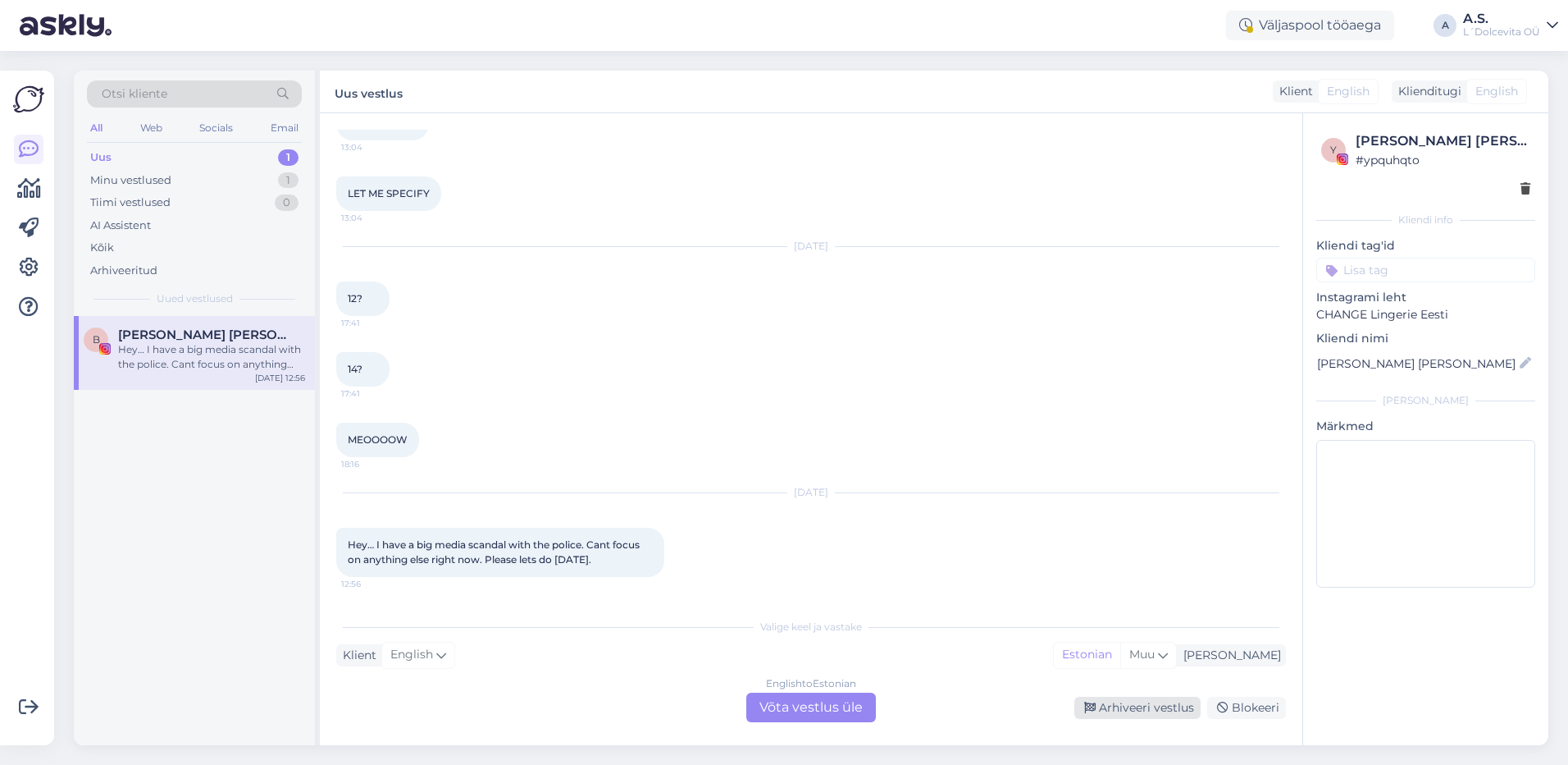
click at [1117, 706] on div "Arhiveeri vestlus" at bounding box center [1138, 707] width 127 height 22
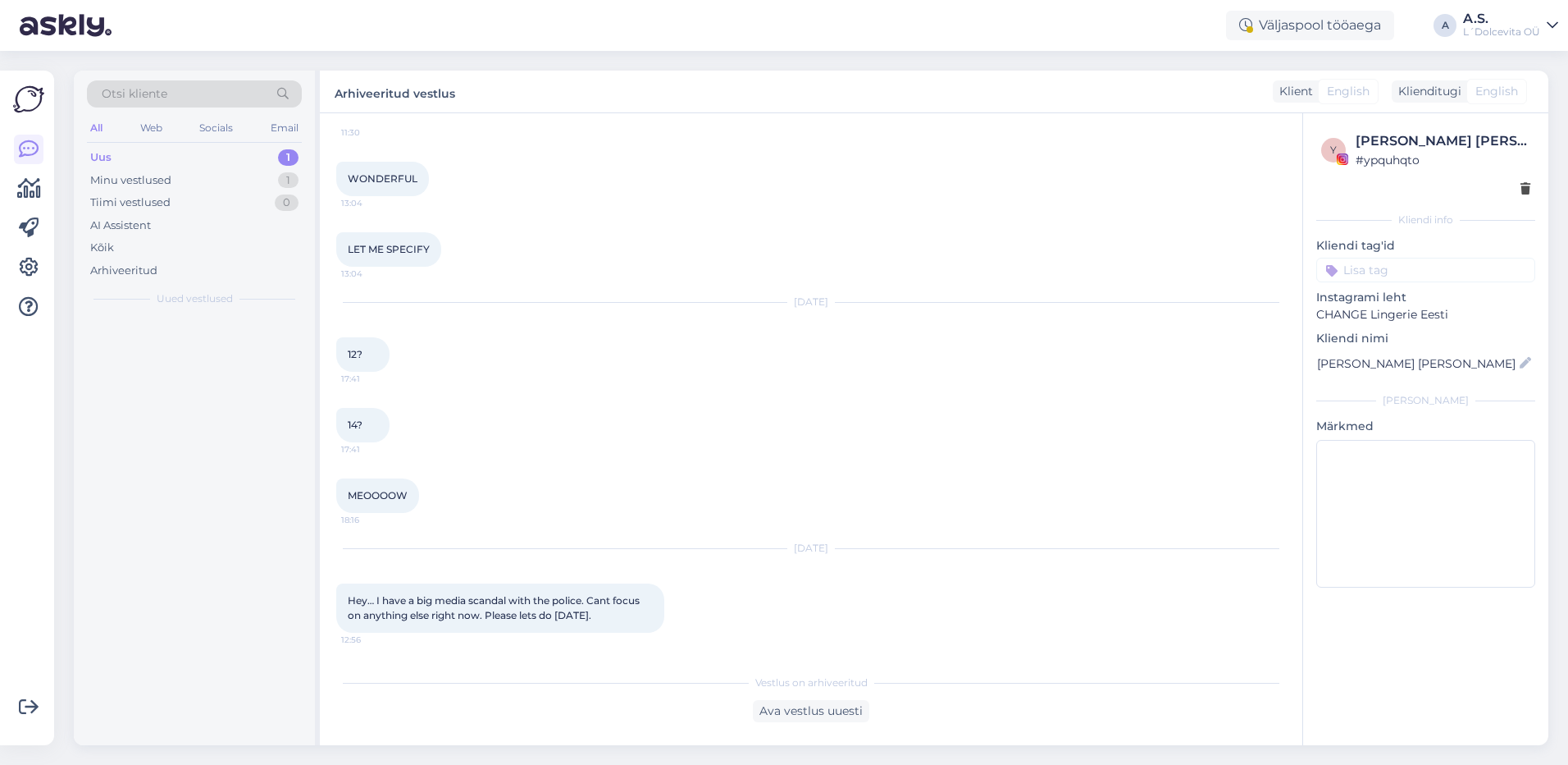
scroll to position [1566, 0]
